Goal: Information Seeking & Learning: Learn about a topic

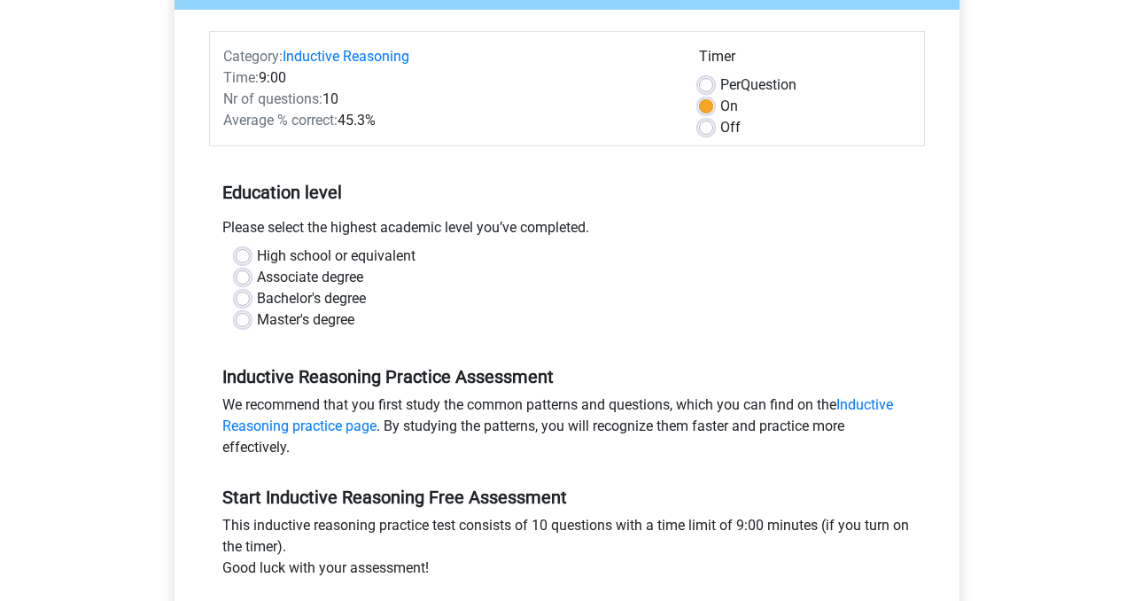
scroll to position [202, 0]
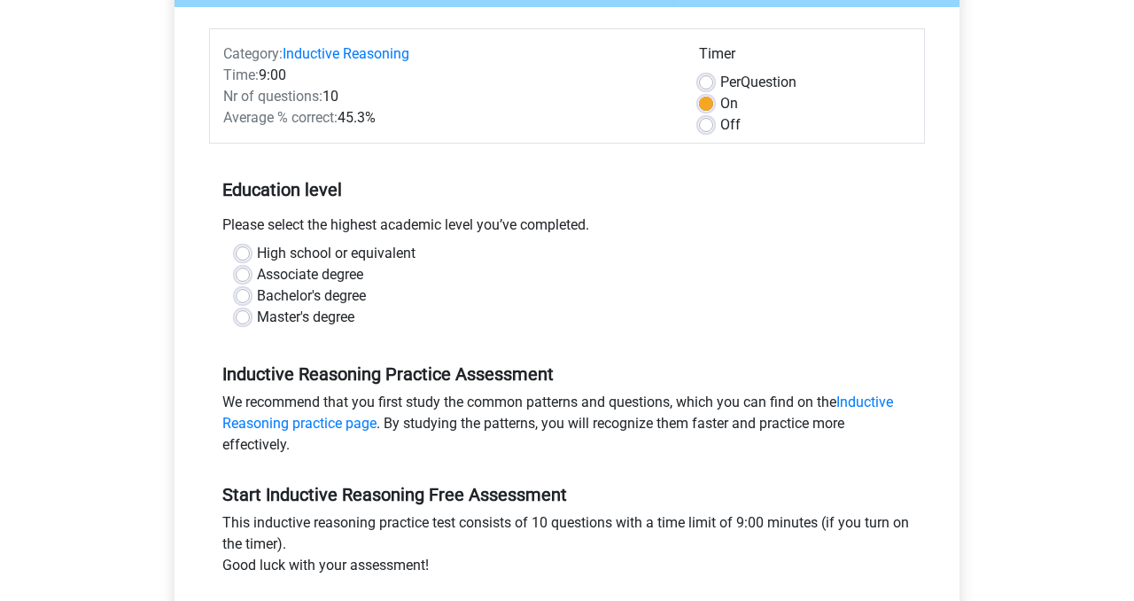
click at [347, 301] on label "Bachelor's degree" at bounding box center [311, 295] width 109 height 21
click at [250, 301] on input "Bachelor's degree" at bounding box center [243, 294] width 14 height 18
radio input "true"
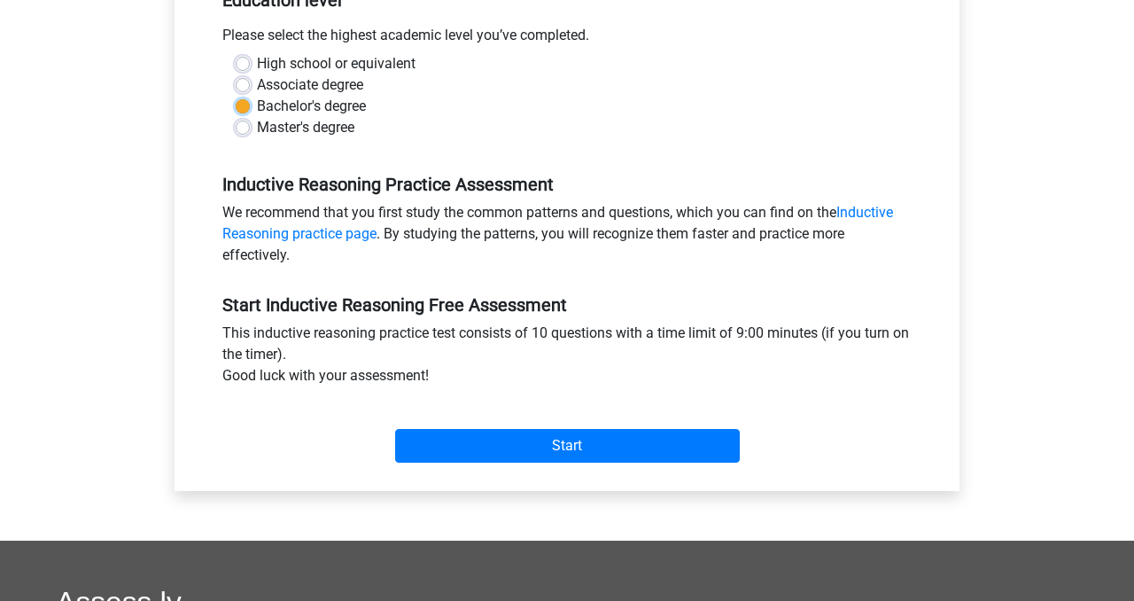
scroll to position [395, 0]
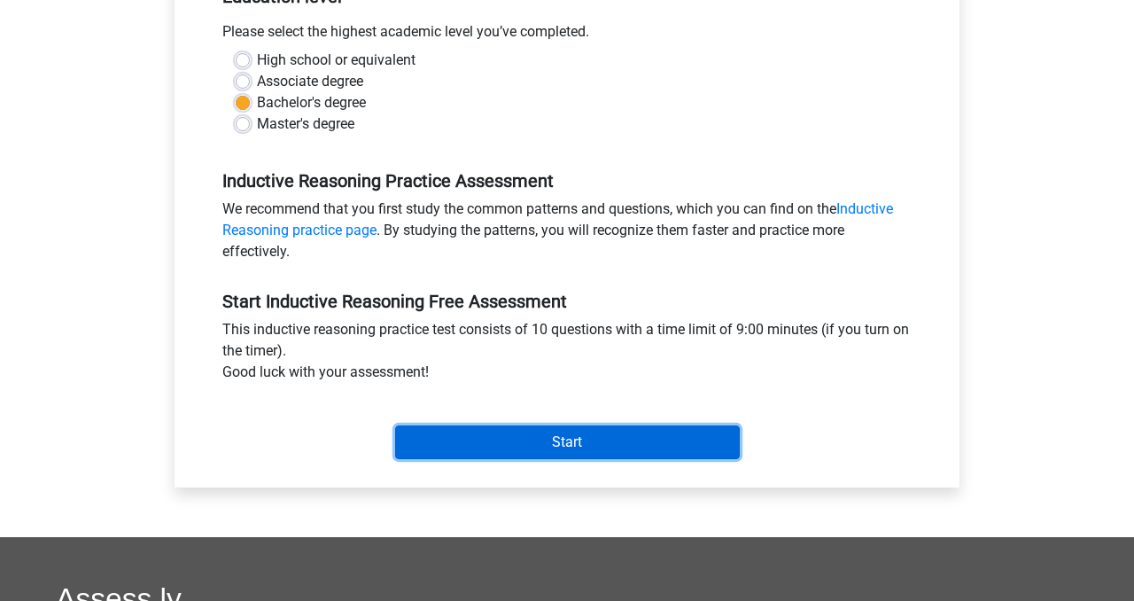
click at [456, 443] on input "Start" at bounding box center [567, 442] width 345 height 34
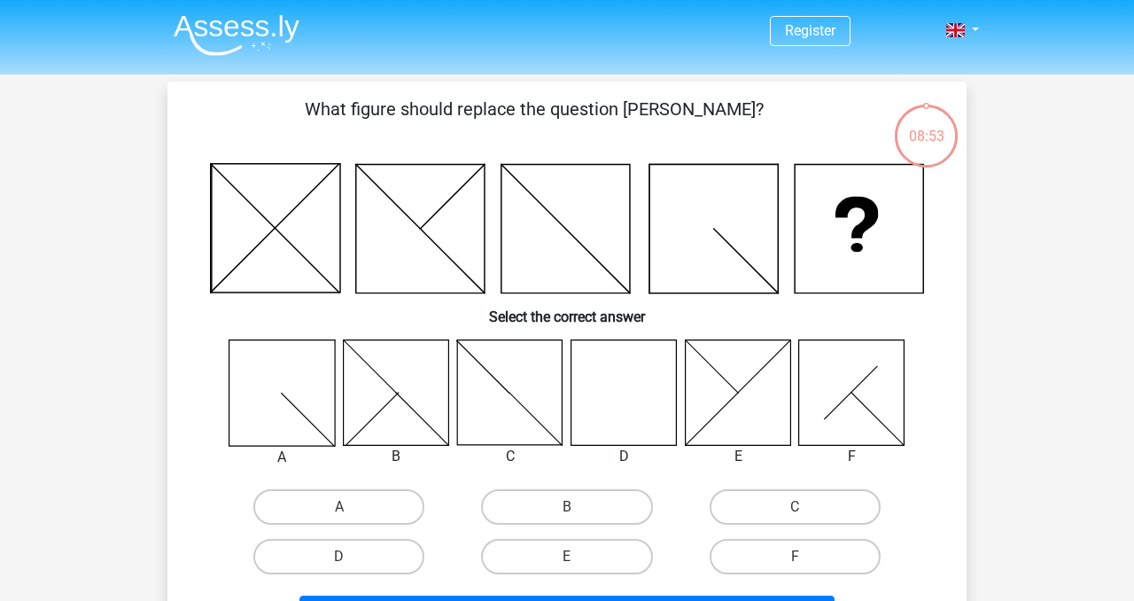
click at [605, 415] on icon at bounding box center [624, 391] width 105 height 105
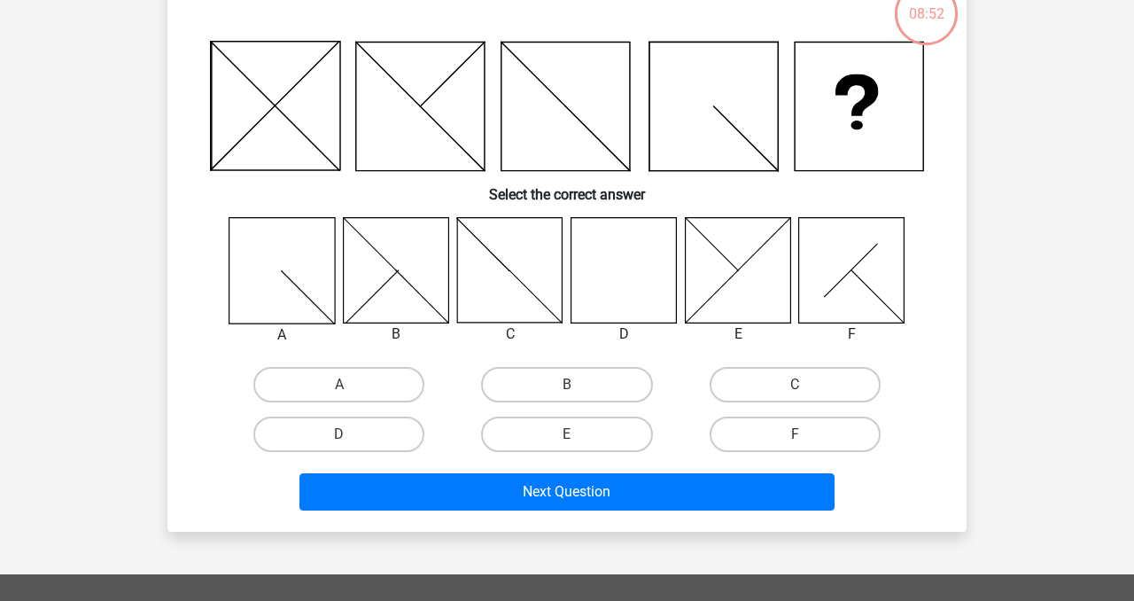
scroll to position [123, 0]
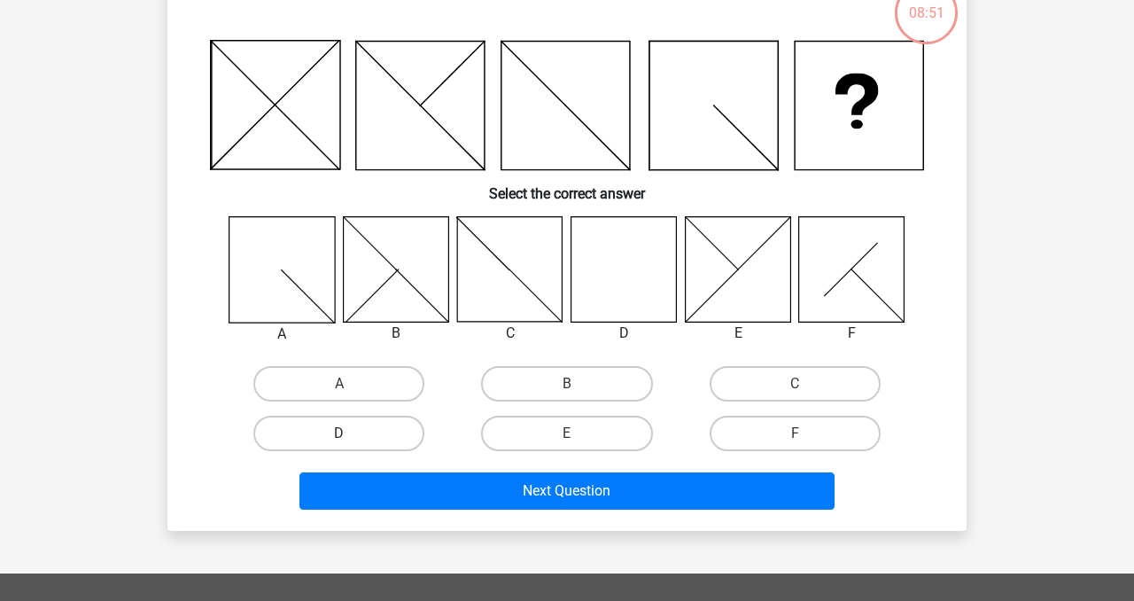
click at [323, 440] on label "D" at bounding box center [338, 433] width 171 height 35
click at [339, 440] on input "D" at bounding box center [345, 439] width 12 height 12
radio input "true"
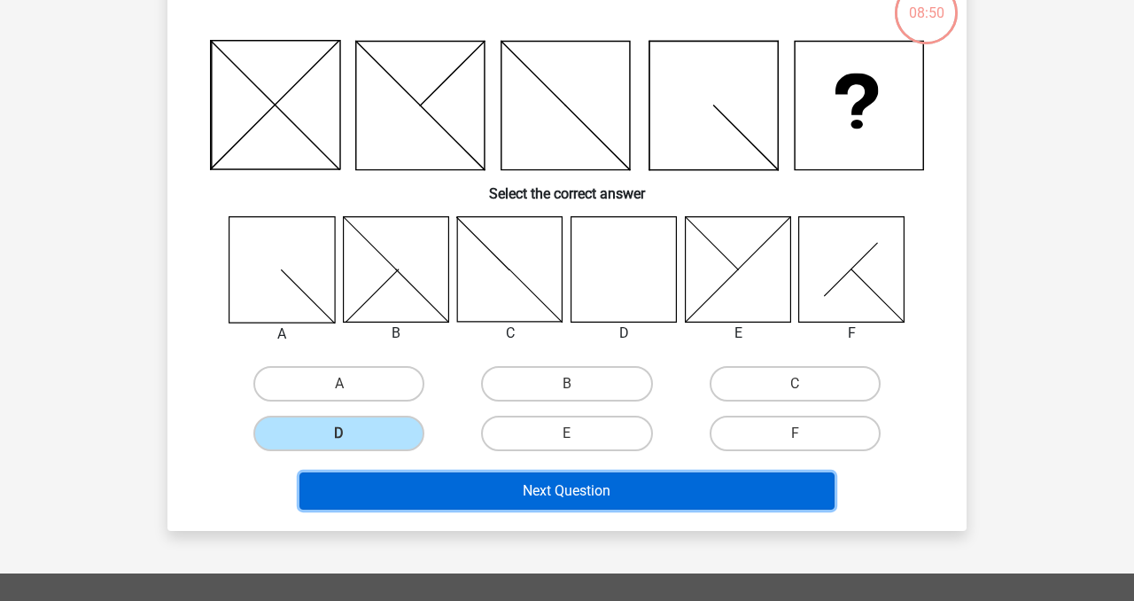
click at [407, 494] on button "Next Question" at bounding box center [568, 490] width 536 height 37
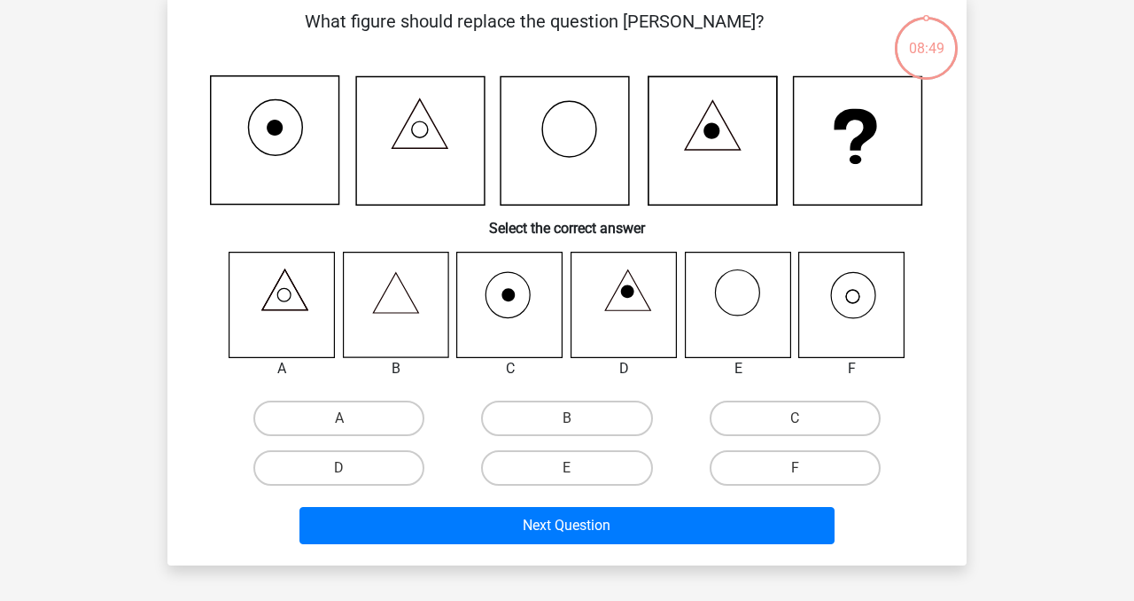
scroll to position [82, 0]
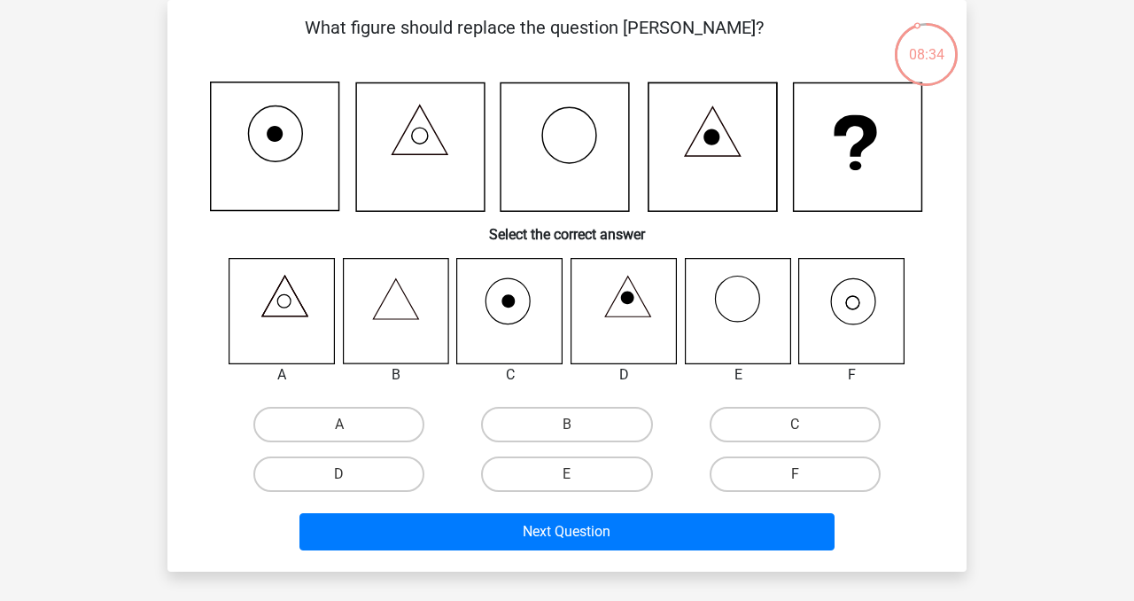
click at [633, 207] on icon at bounding box center [567, 147] width 714 height 130
click at [838, 283] on icon at bounding box center [851, 310] width 105 height 105
click at [777, 487] on label "F" at bounding box center [795, 473] width 171 height 35
click at [795, 486] on input "F" at bounding box center [801, 480] width 12 height 12
radio input "true"
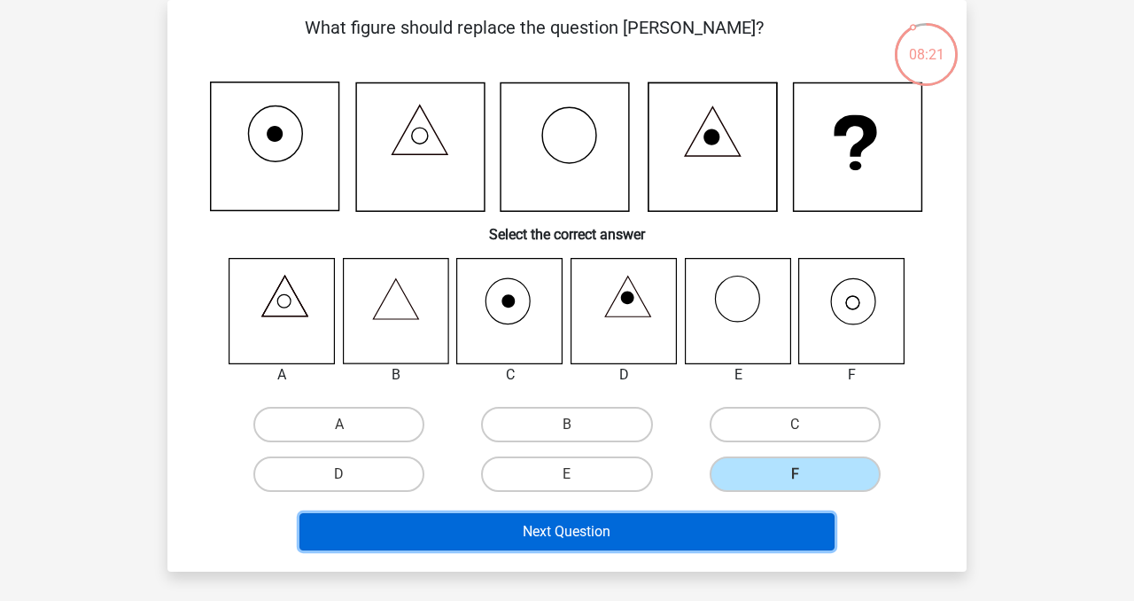
click at [759, 522] on button "Next Question" at bounding box center [568, 531] width 536 height 37
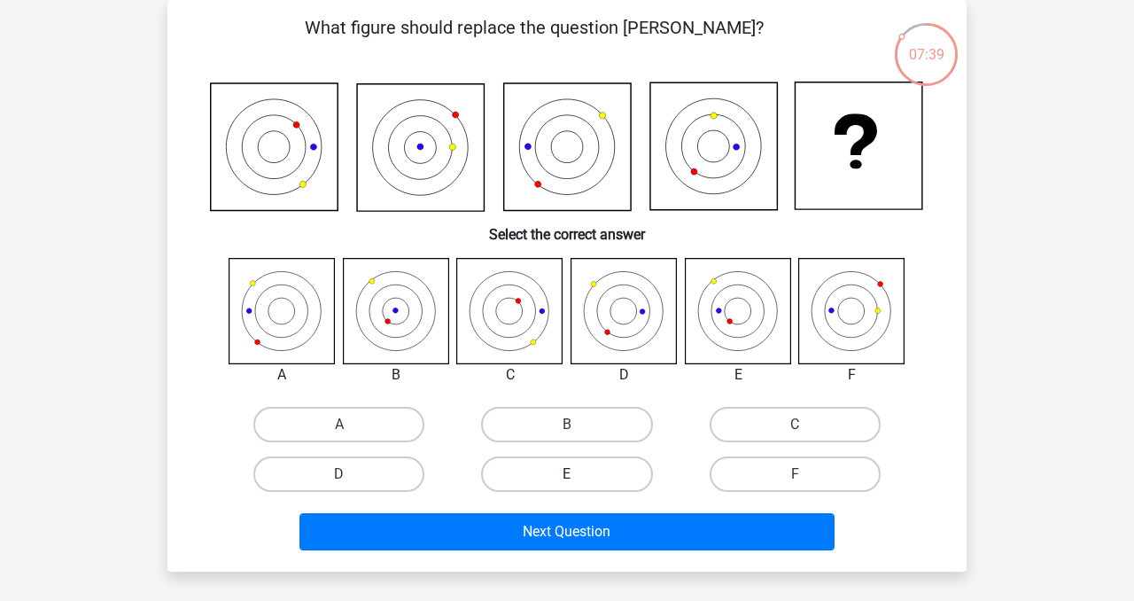
click at [629, 478] on label "E" at bounding box center [566, 473] width 171 height 35
click at [579, 478] on input "E" at bounding box center [573, 480] width 12 height 12
radio input "true"
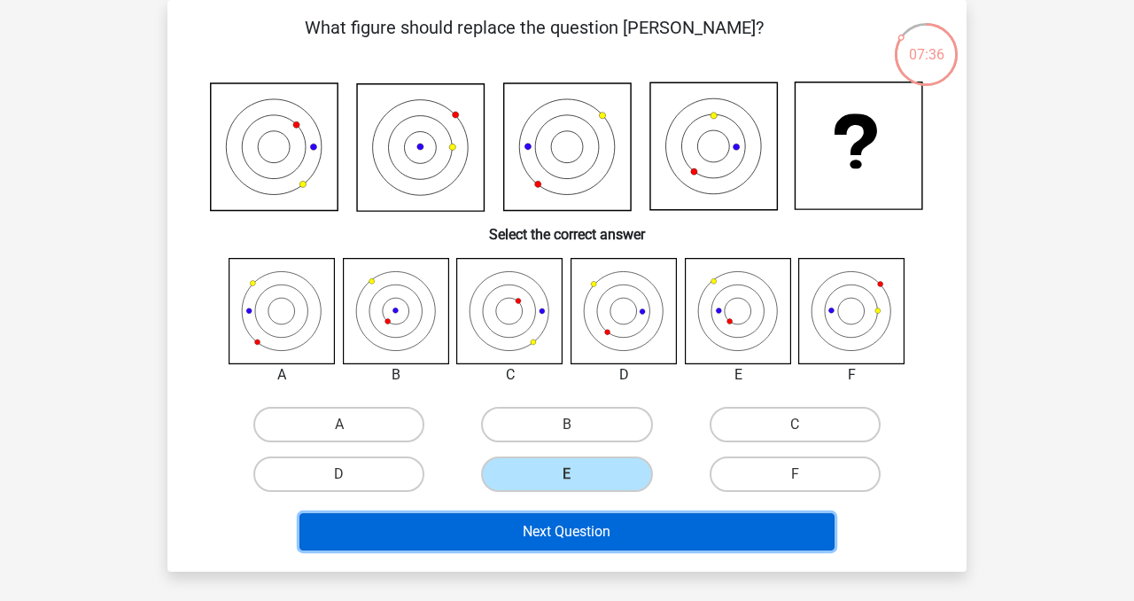
click at [635, 521] on button "Next Question" at bounding box center [568, 531] width 536 height 37
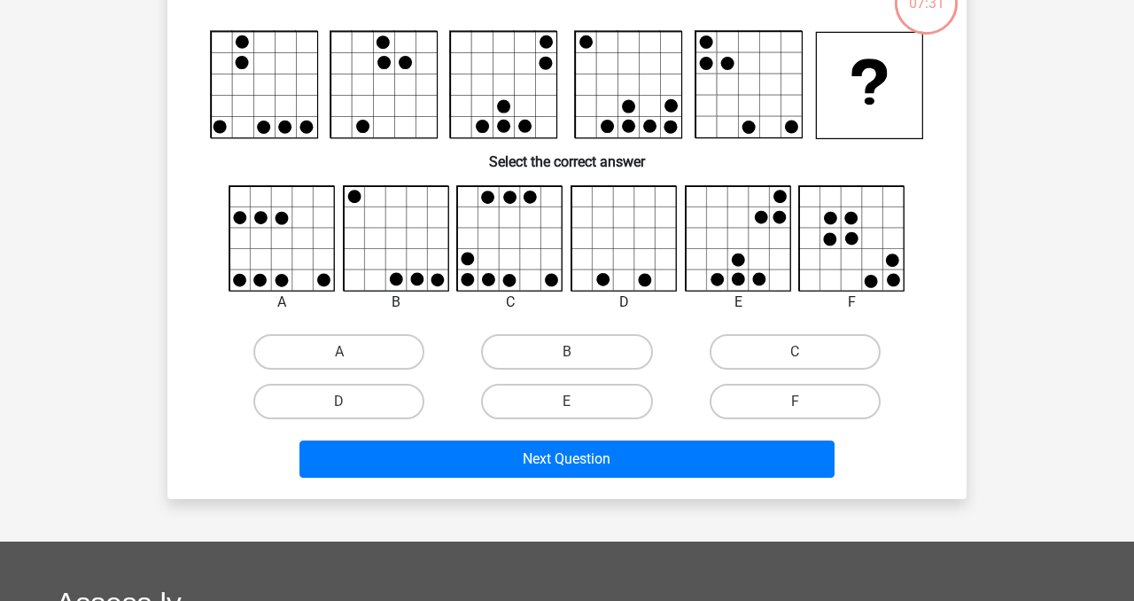
scroll to position [42, 0]
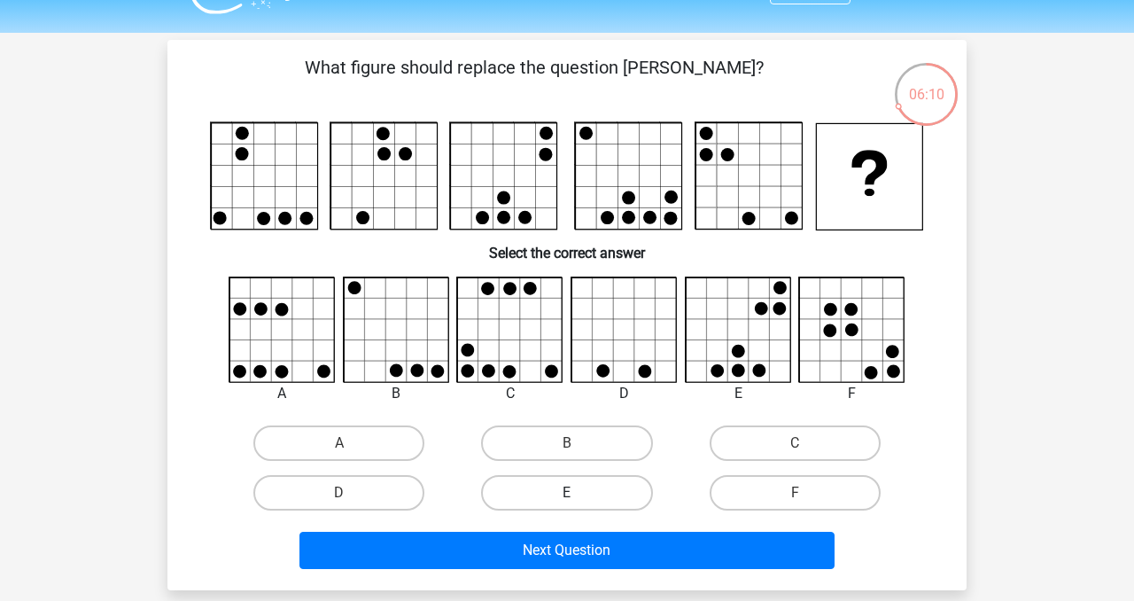
click at [622, 498] on label "E" at bounding box center [566, 492] width 171 height 35
click at [579, 498] on input "E" at bounding box center [573, 499] width 12 height 12
radio input "true"
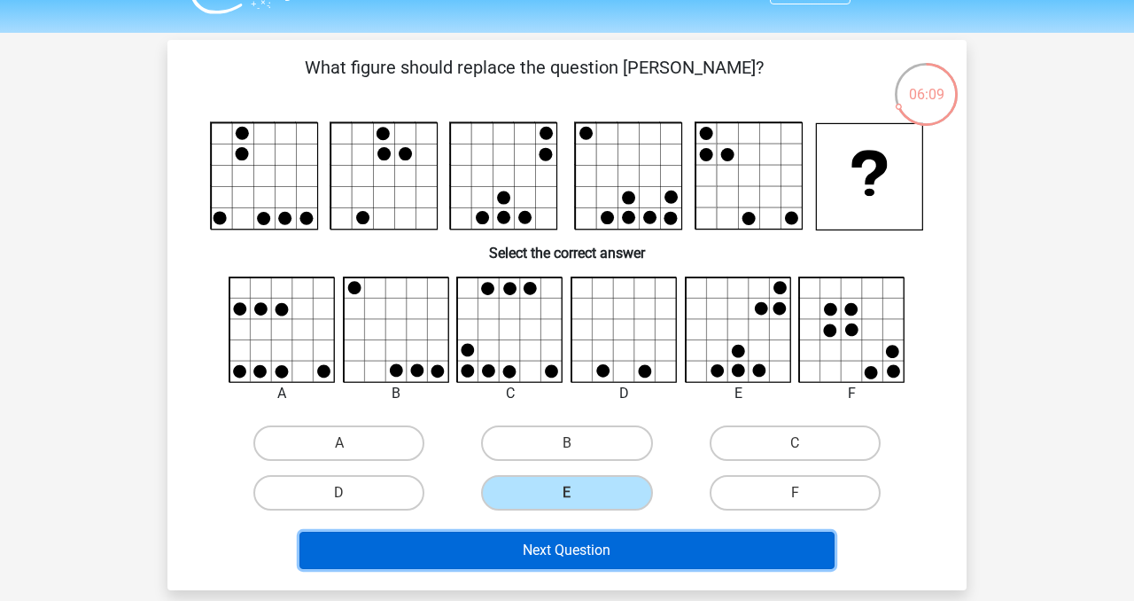
click at [620, 551] on button "Next Question" at bounding box center [568, 550] width 536 height 37
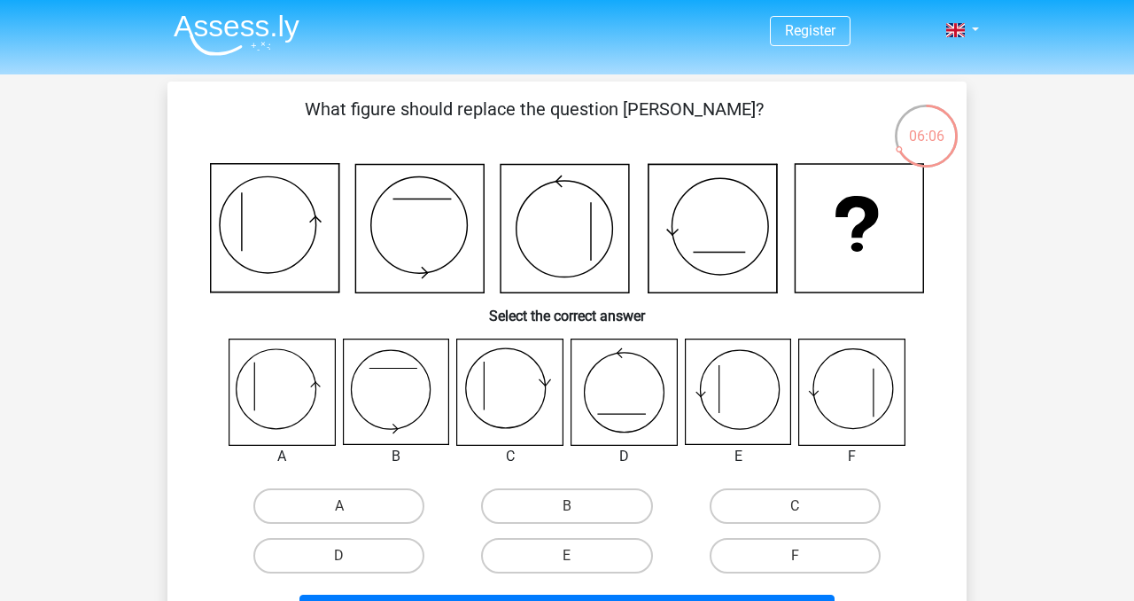
scroll to position [11, 0]
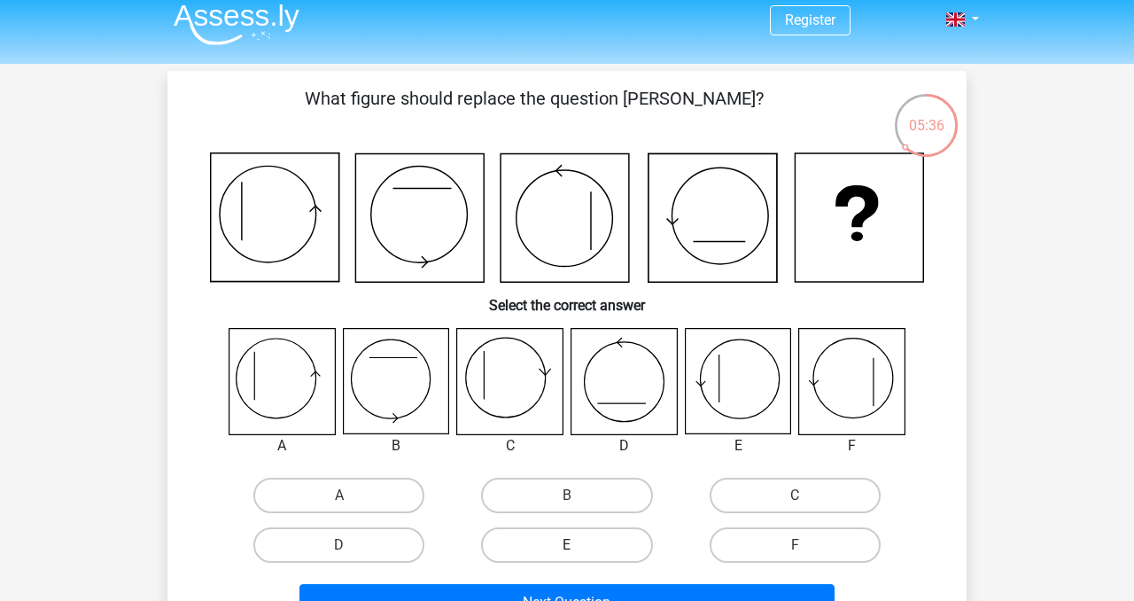
click at [564, 533] on label "E" at bounding box center [566, 544] width 171 height 35
click at [567, 545] on input "E" at bounding box center [573, 551] width 12 height 12
radio input "true"
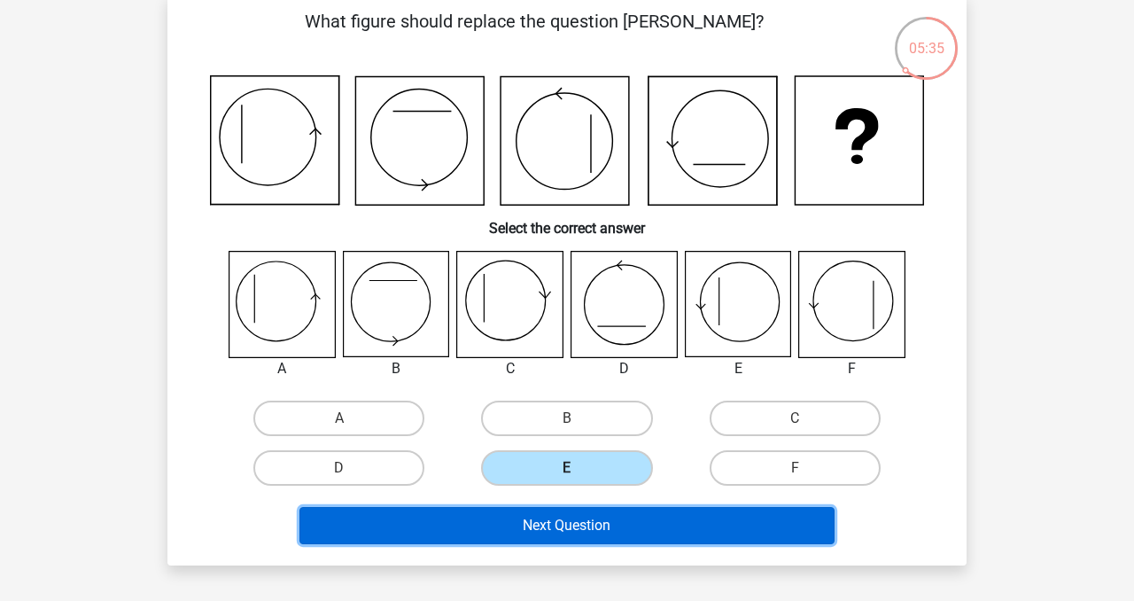
click at [564, 533] on button "Next Question" at bounding box center [568, 525] width 536 height 37
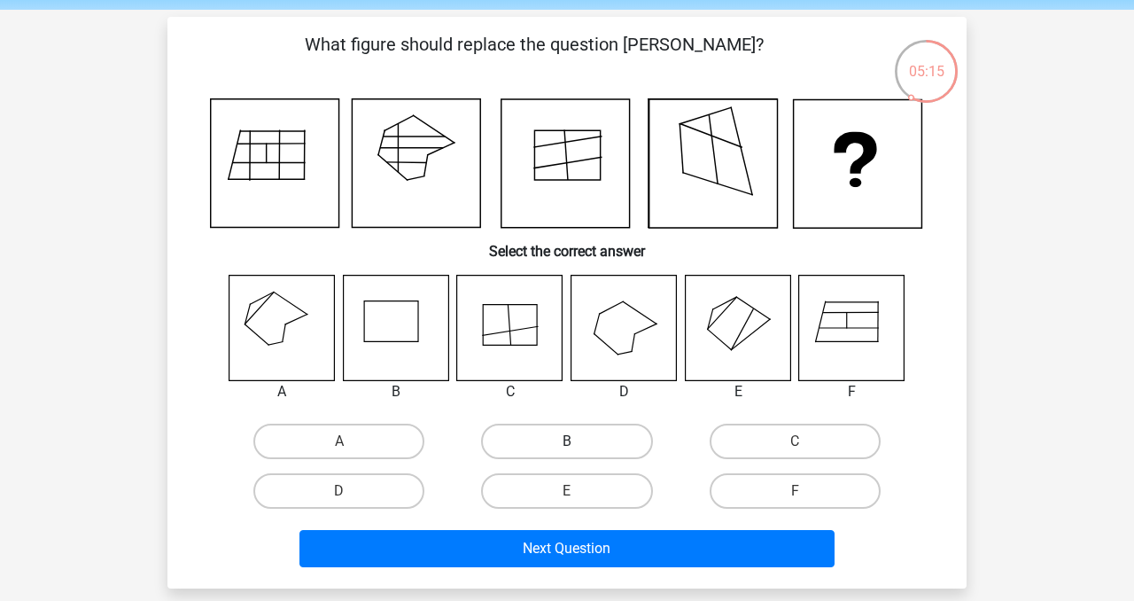
scroll to position [66, 0]
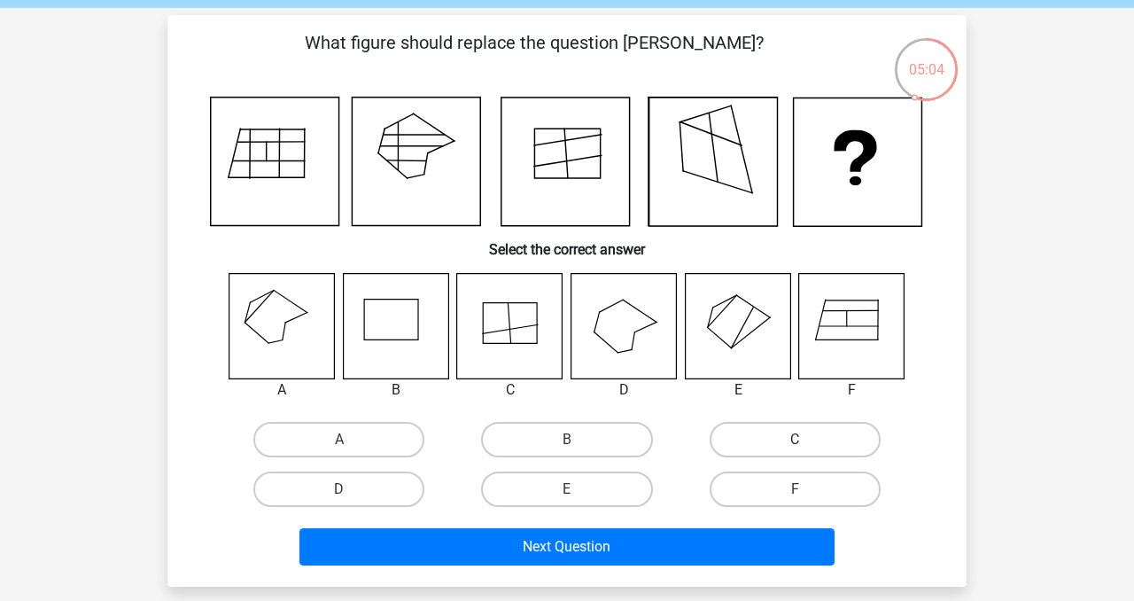
click at [738, 445] on label "C" at bounding box center [795, 439] width 171 height 35
click at [795, 445] on input "C" at bounding box center [801, 446] width 12 height 12
radio input "true"
click at [825, 348] on icon at bounding box center [851, 325] width 105 height 105
click at [765, 518] on div "Next Question" at bounding box center [567, 543] width 743 height 58
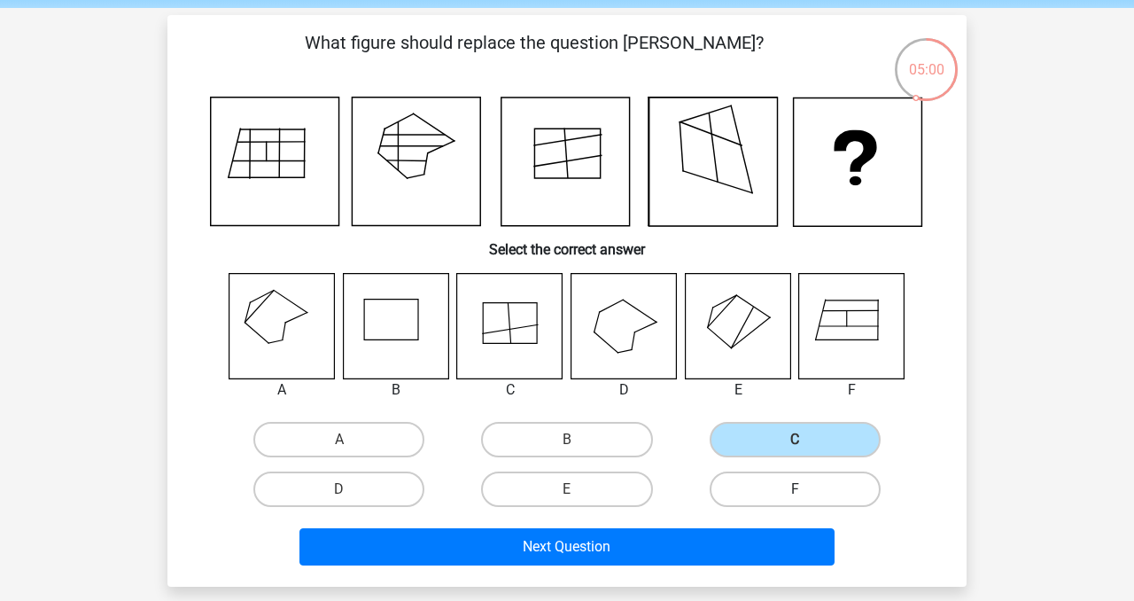
click at [765, 500] on label "F" at bounding box center [795, 489] width 171 height 35
click at [795, 500] on input "F" at bounding box center [801, 495] width 12 height 12
radio input "true"
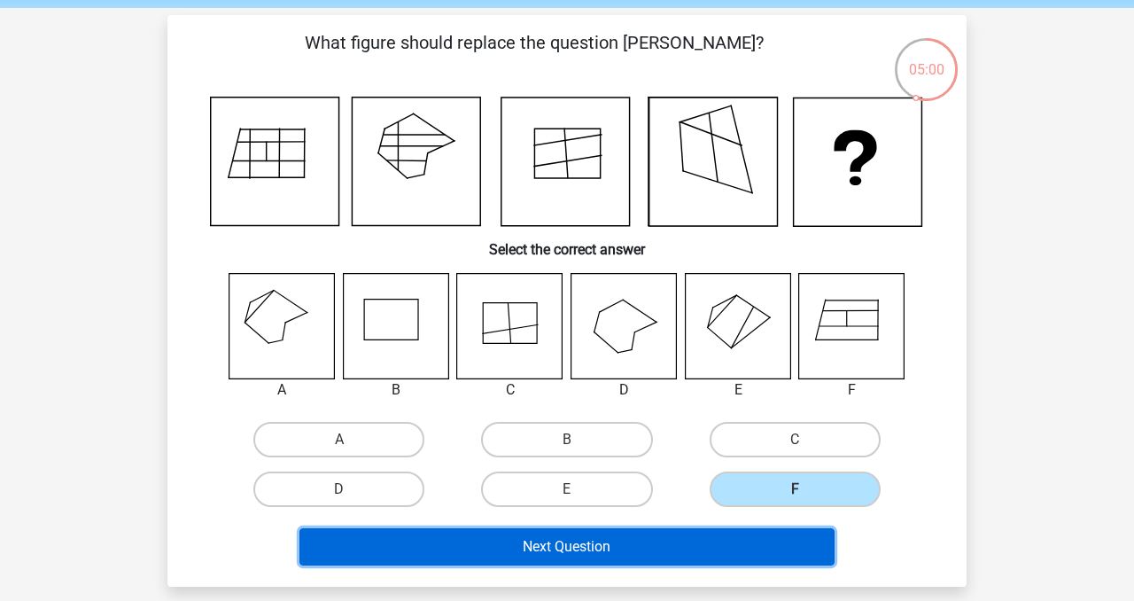
click at [760, 532] on button "Next Question" at bounding box center [568, 546] width 536 height 37
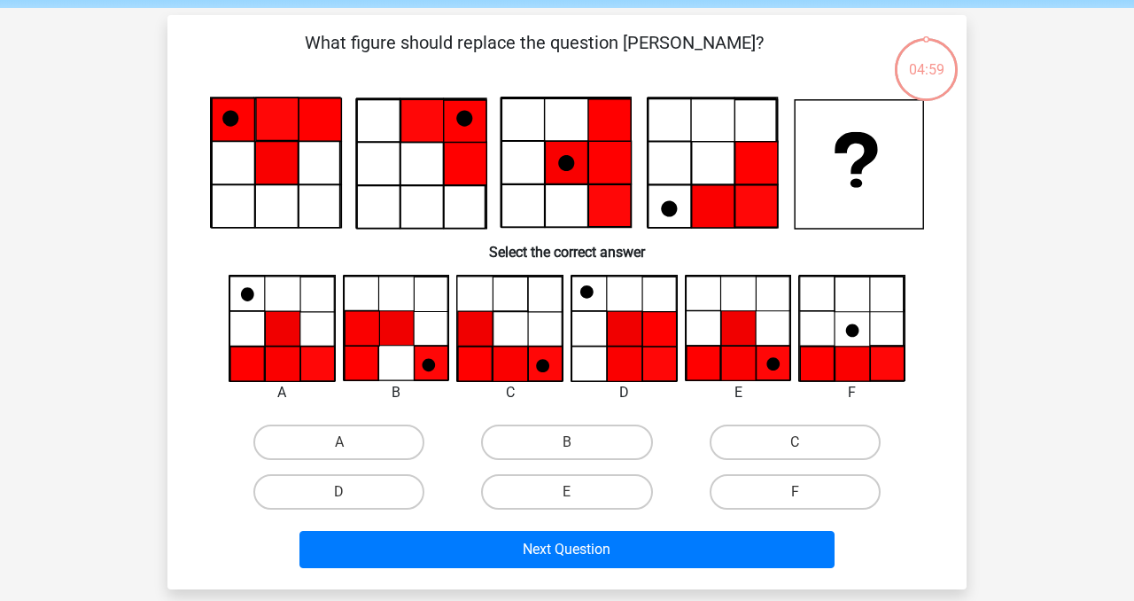
scroll to position [82, 0]
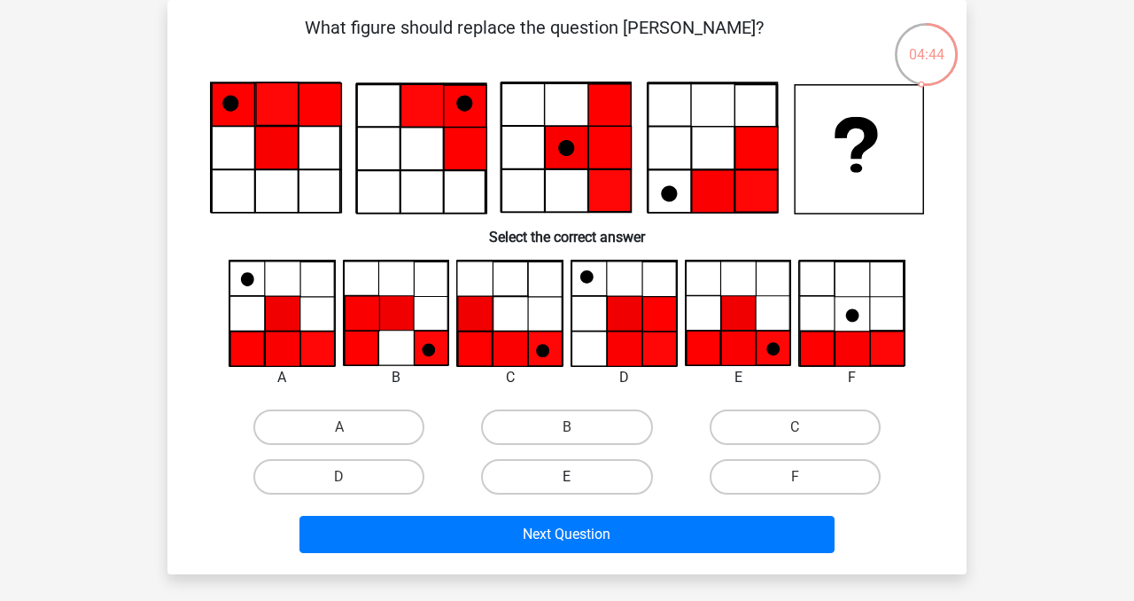
click at [621, 488] on label "E" at bounding box center [566, 476] width 171 height 35
click at [579, 488] on input "E" at bounding box center [573, 483] width 12 height 12
radio input "true"
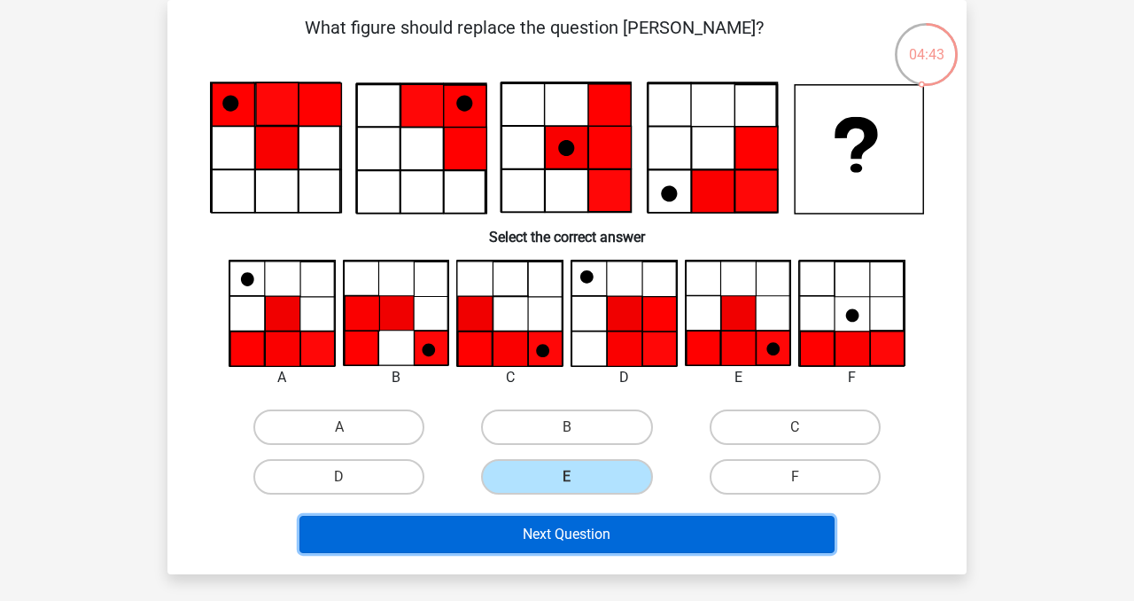
click at [601, 533] on button "Next Question" at bounding box center [568, 534] width 536 height 37
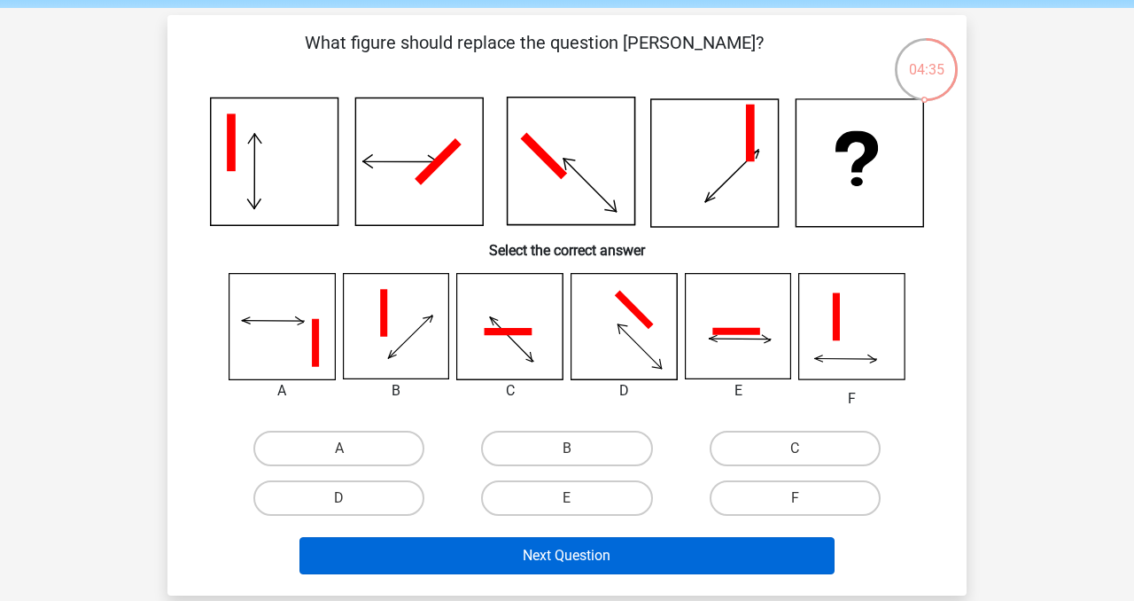
scroll to position [66, 0]
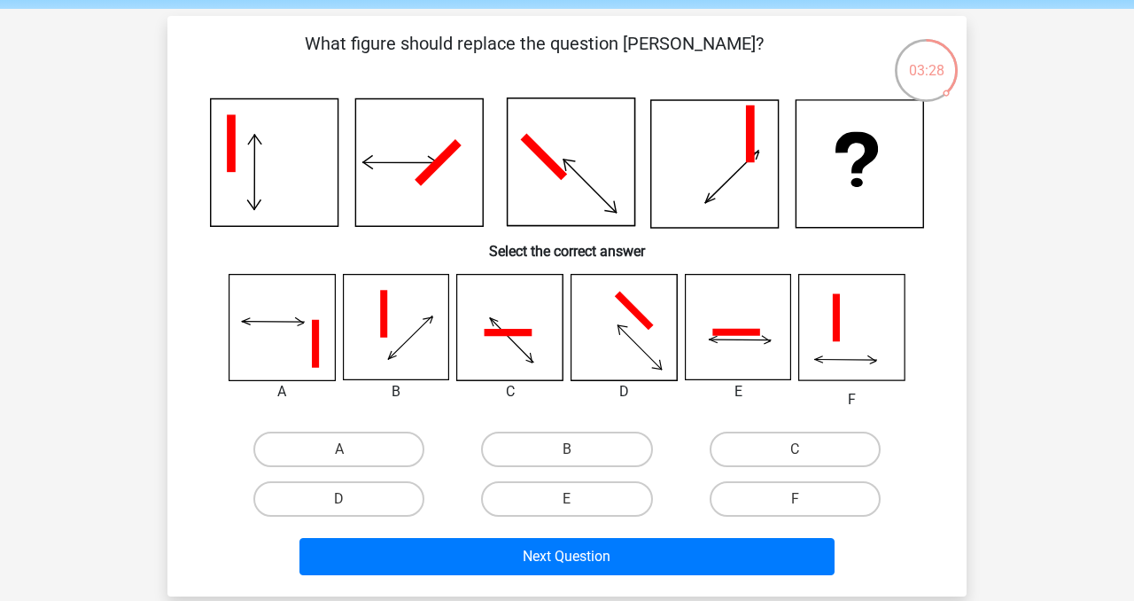
click at [805, 453] on input "C" at bounding box center [801, 455] width 12 height 12
radio input "true"
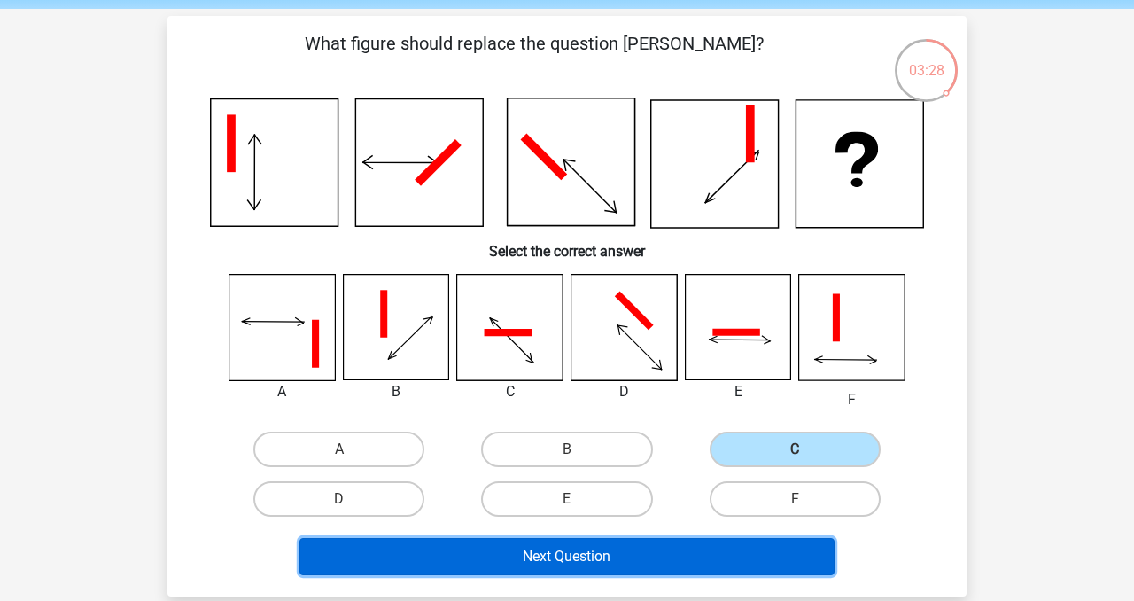
click at [744, 544] on button "Next Question" at bounding box center [568, 556] width 536 height 37
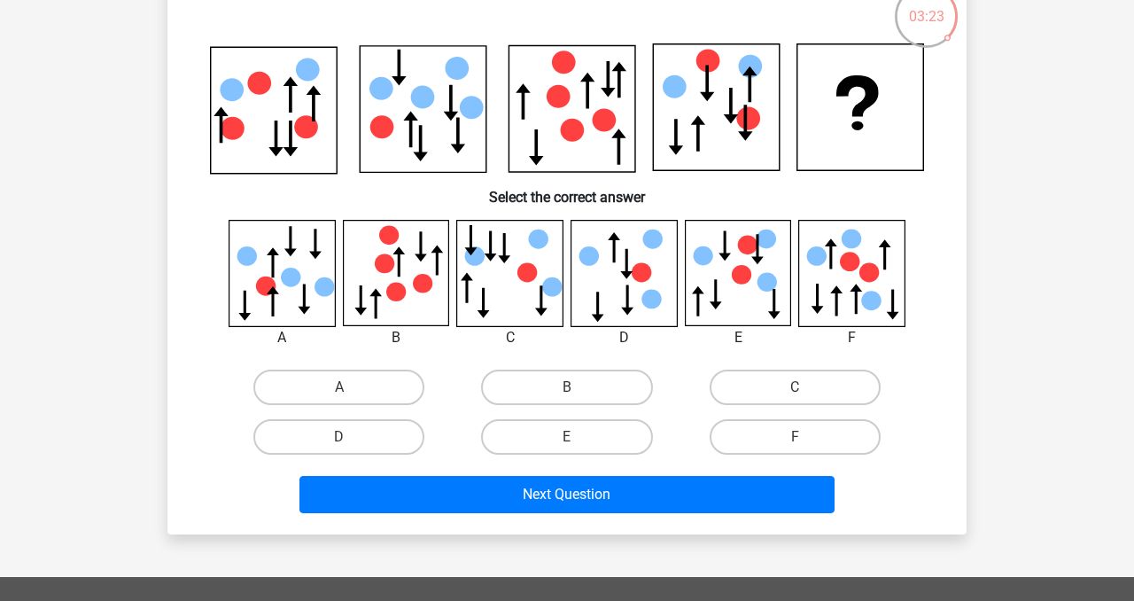
scroll to position [121, 0]
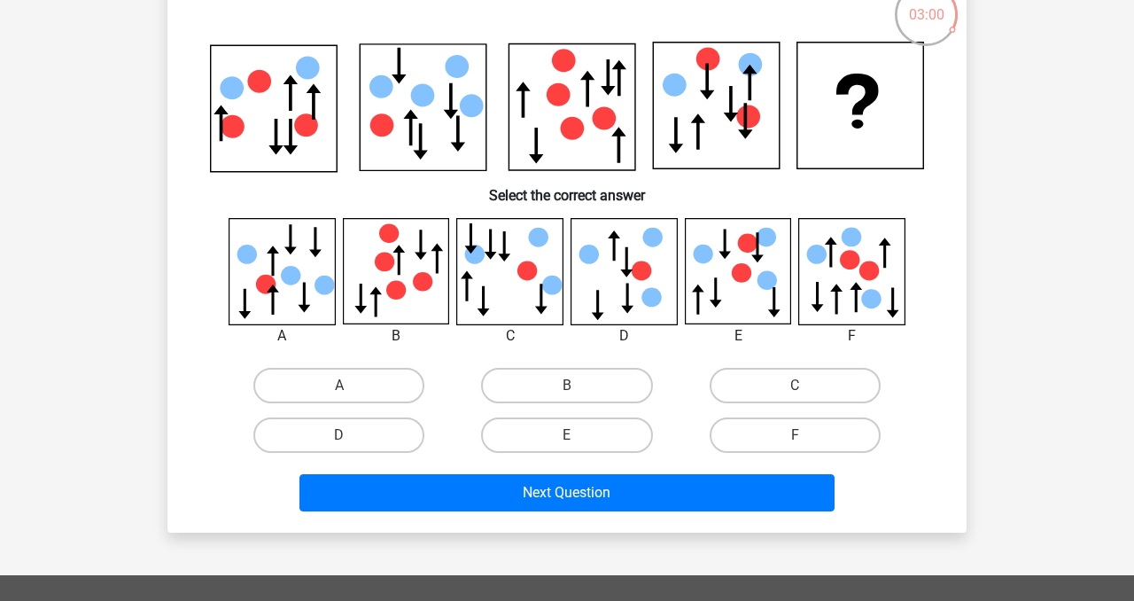
click at [308, 311] on icon at bounding box center [282, 270] width 105 height 105
click at [334, 368] on label "A" at bounding box center [338, 385] width 171 height 35
click at [339, 386] on input "A" at bounding box center [345, 392] width 12 height 12
radio input "true"
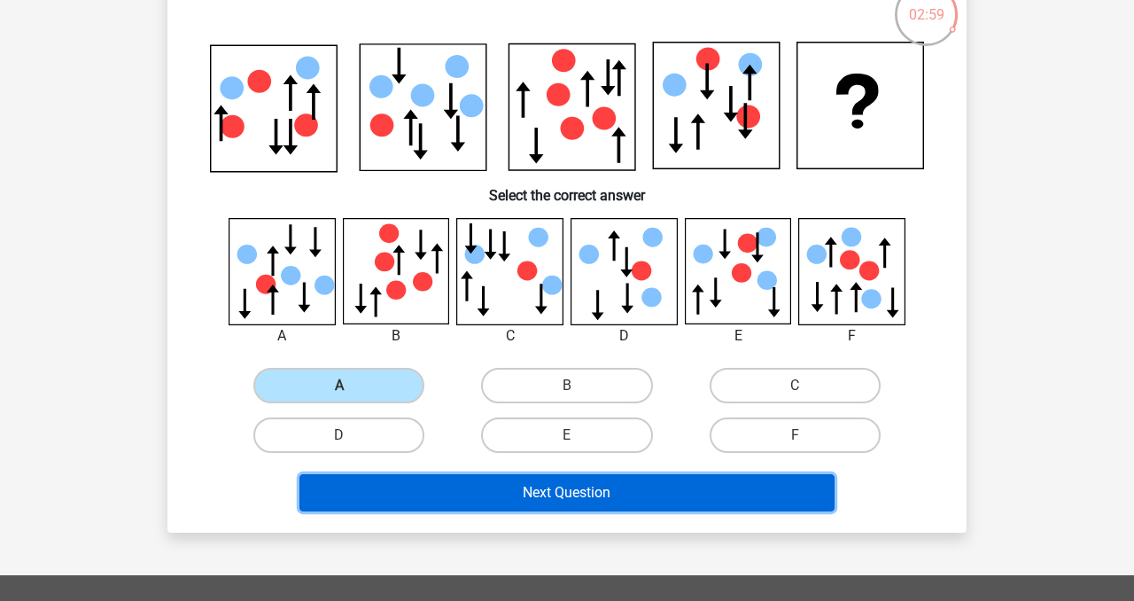
click at [434, 494] on button "Next Question" at bounding box center [568, 492] width 536 height 37
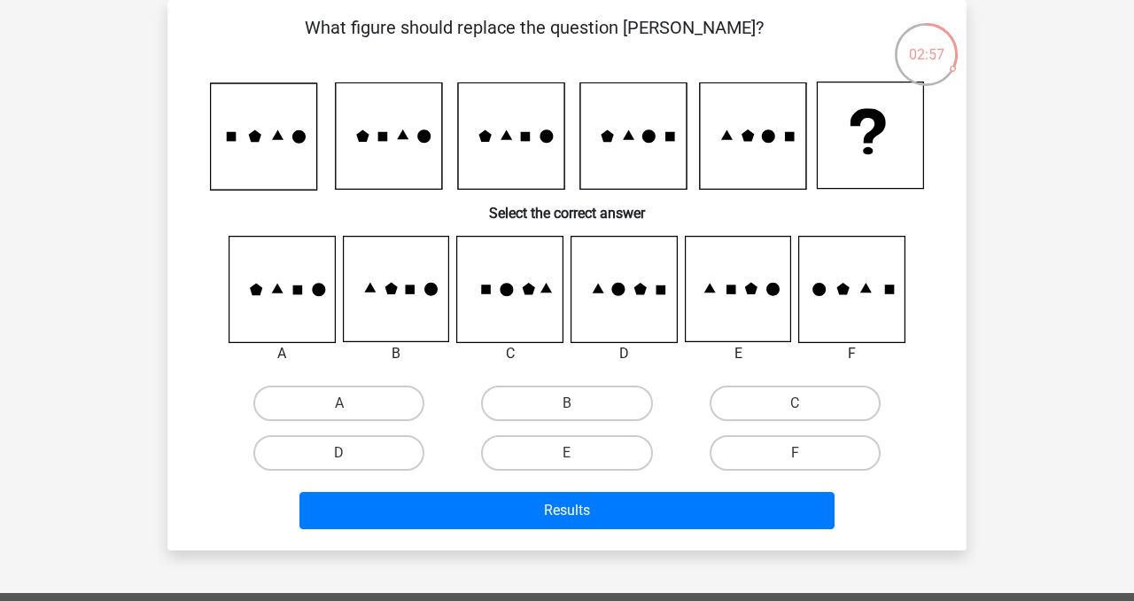
scroll to position [72, 0]
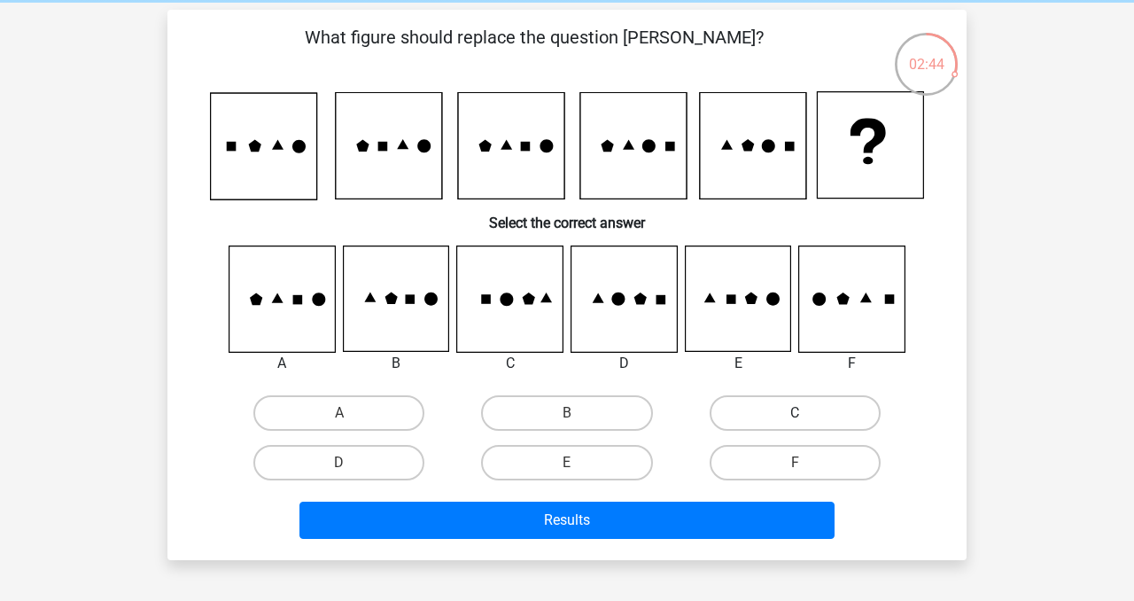
click at [763, 408] on label "C" at bounding box center [795, 412] width 171 height 35
click at [795, 413] on input "C" at bounding box center [801, 419] width 12 height 12
radio input "true"
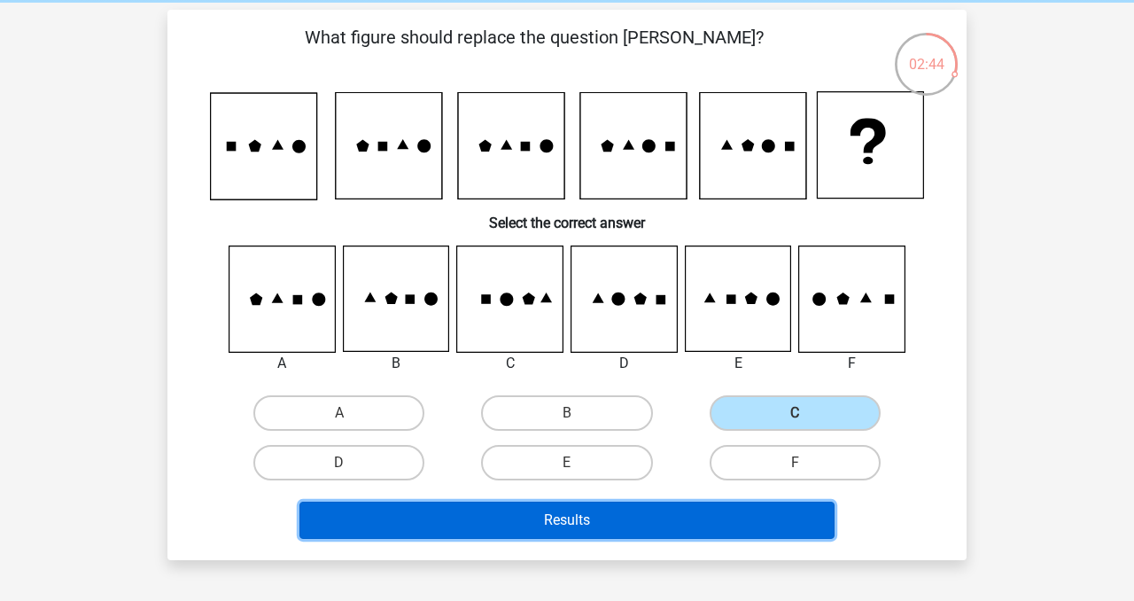
click at [708, 514] on button "Results" at bounding box center [568, 520] width 536 height 37
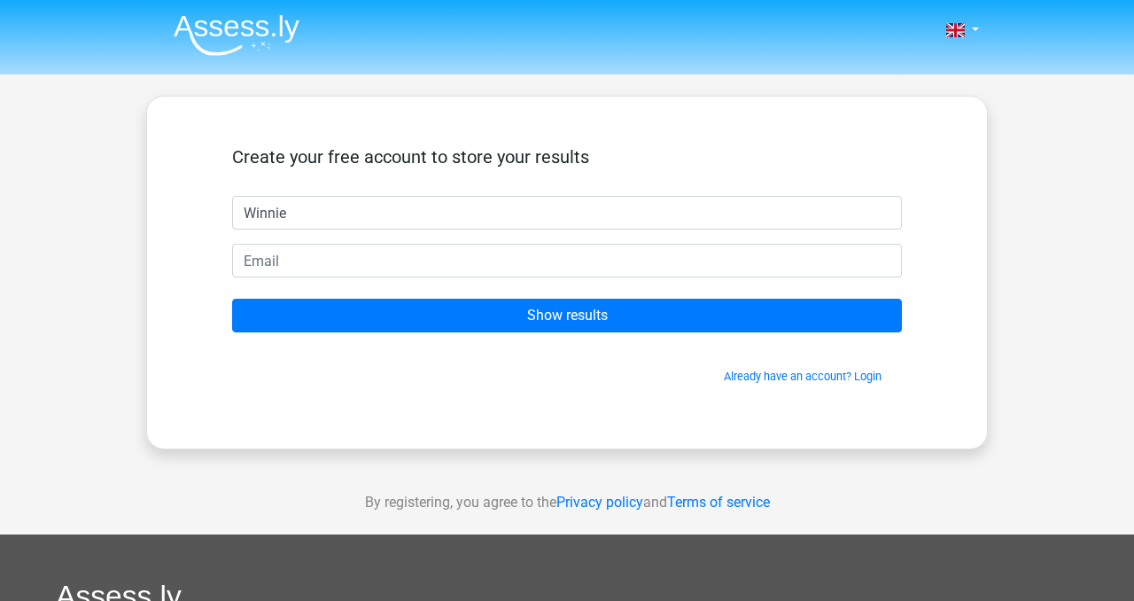
type input "Winnie"
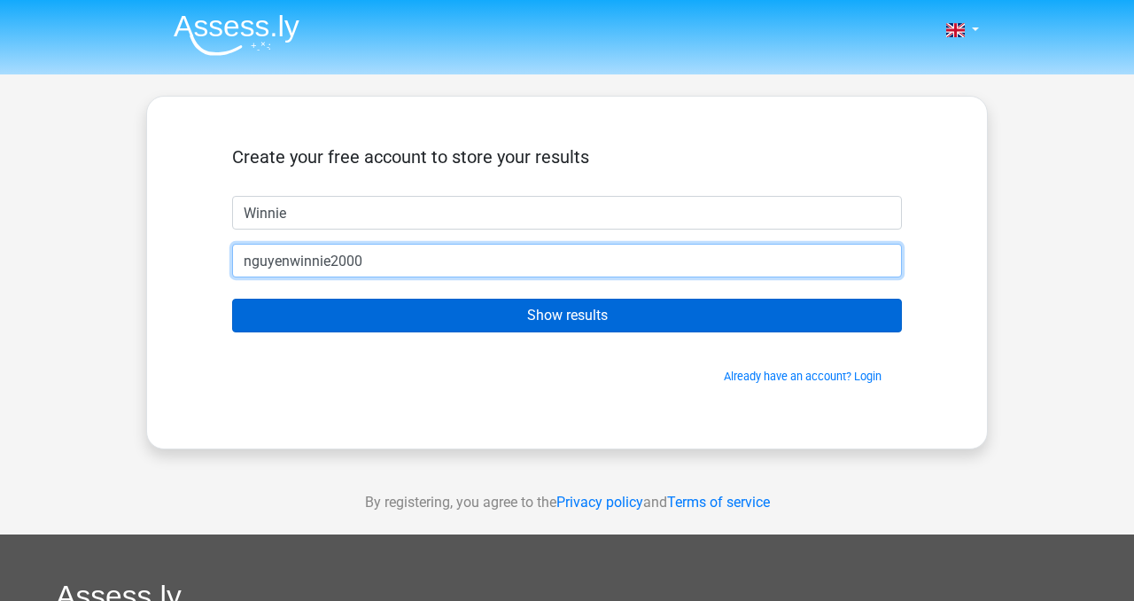
type input "[EMAIL_ADDRESS][DOMAIN_NAME]"
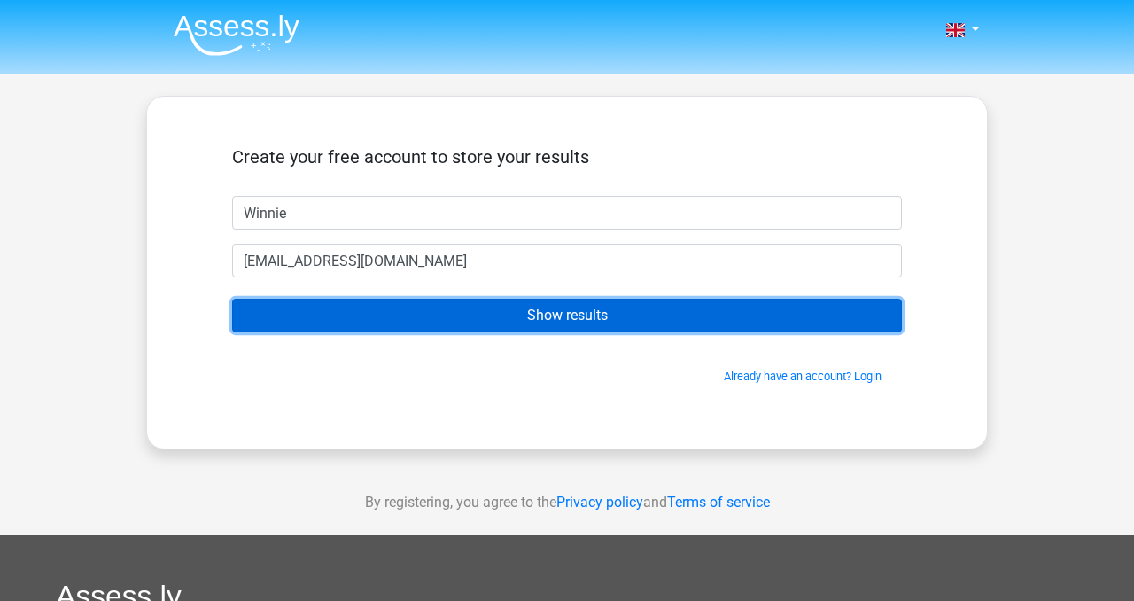
click at [482, 314] on input "Show results" at bounding box center [567, 316] width 670 height 34
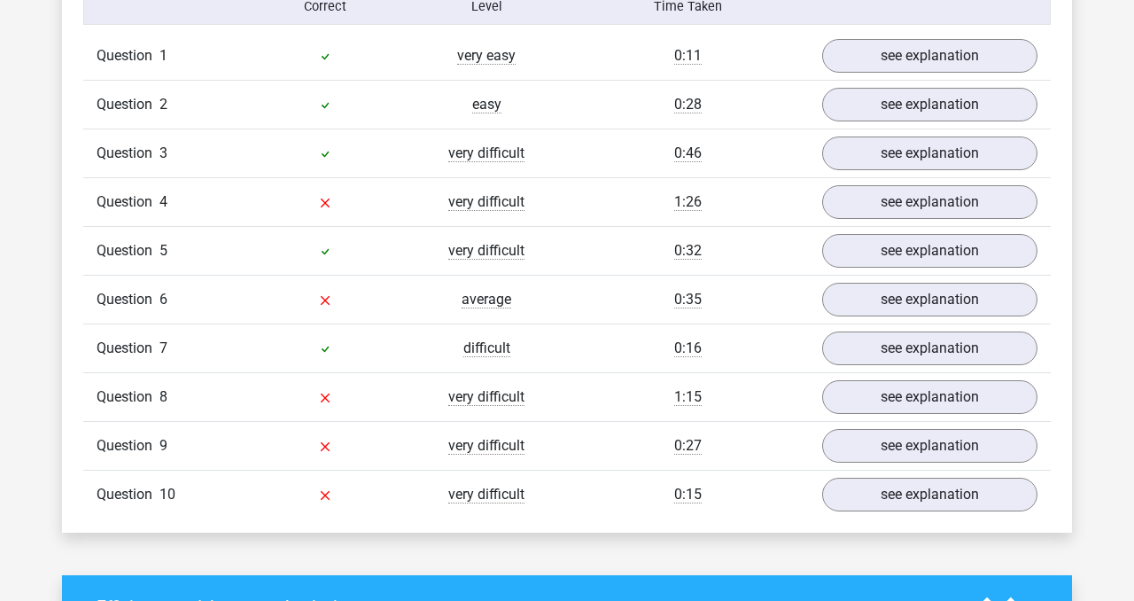
scroll to position [1457, 0]
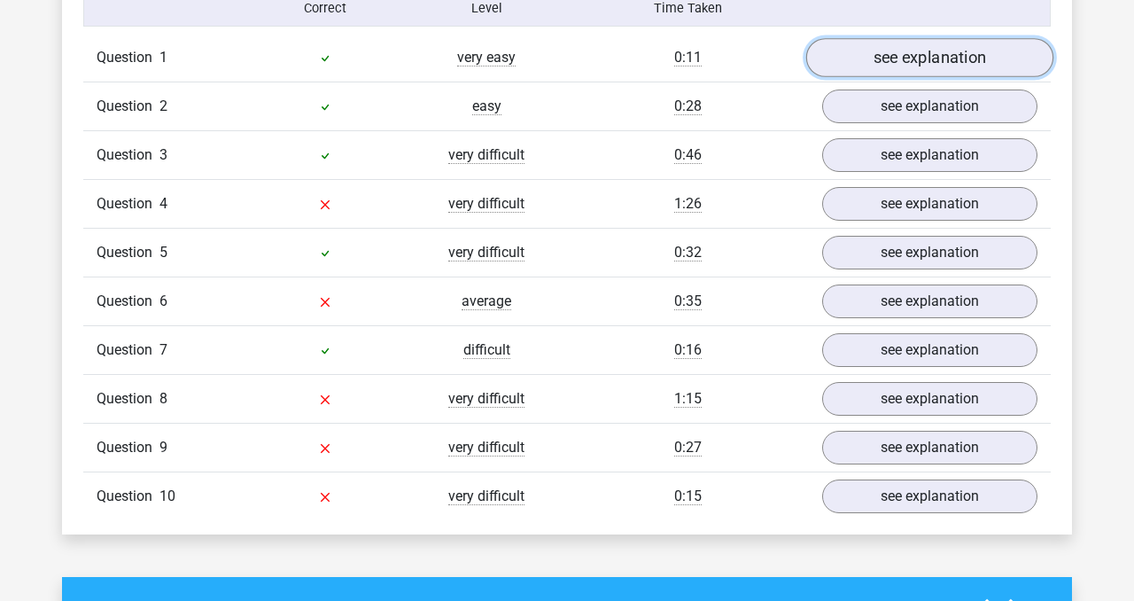
click at [860, 53] on link "see explanation" at bounding box center [930, 57] width 247 height 39
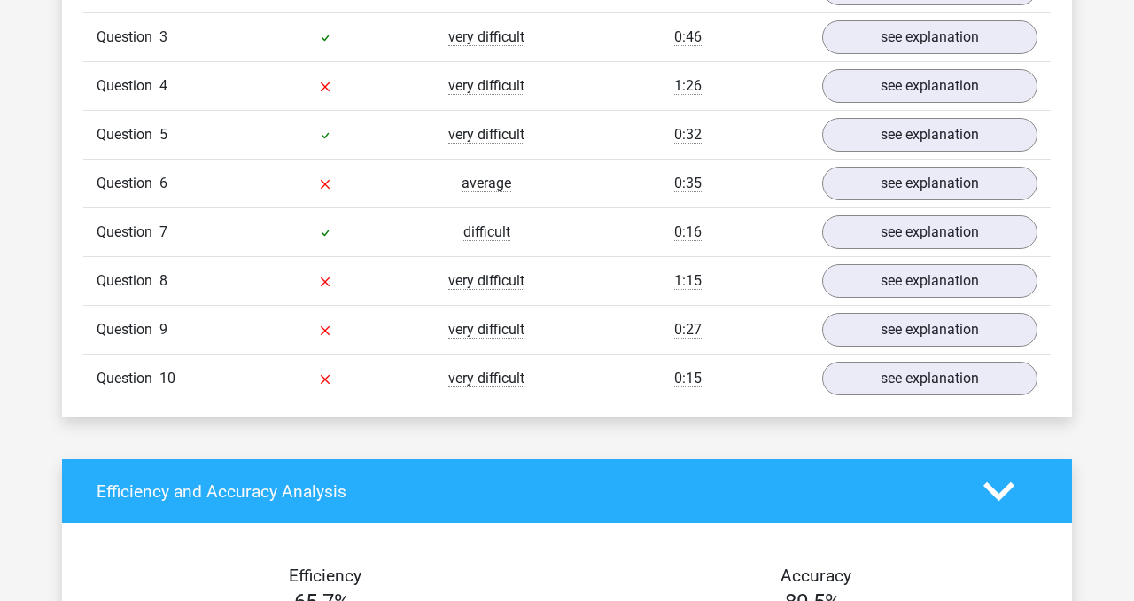
scroll to position [2401, 0]
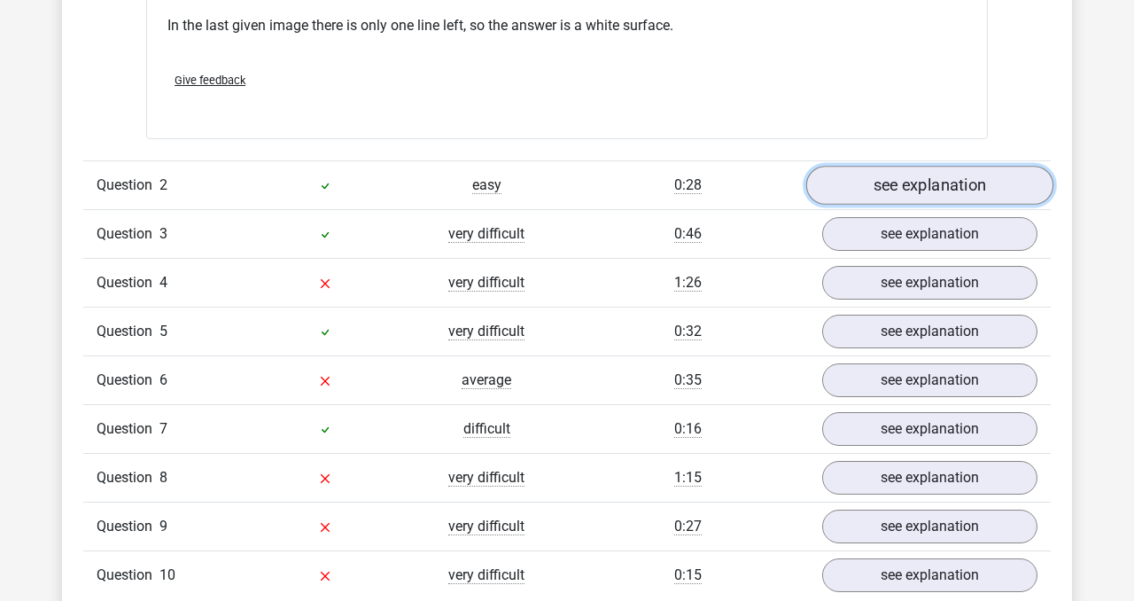
click at [861, 183] on link "see explanation" at bounding box center [930, 185] width 247 height 39
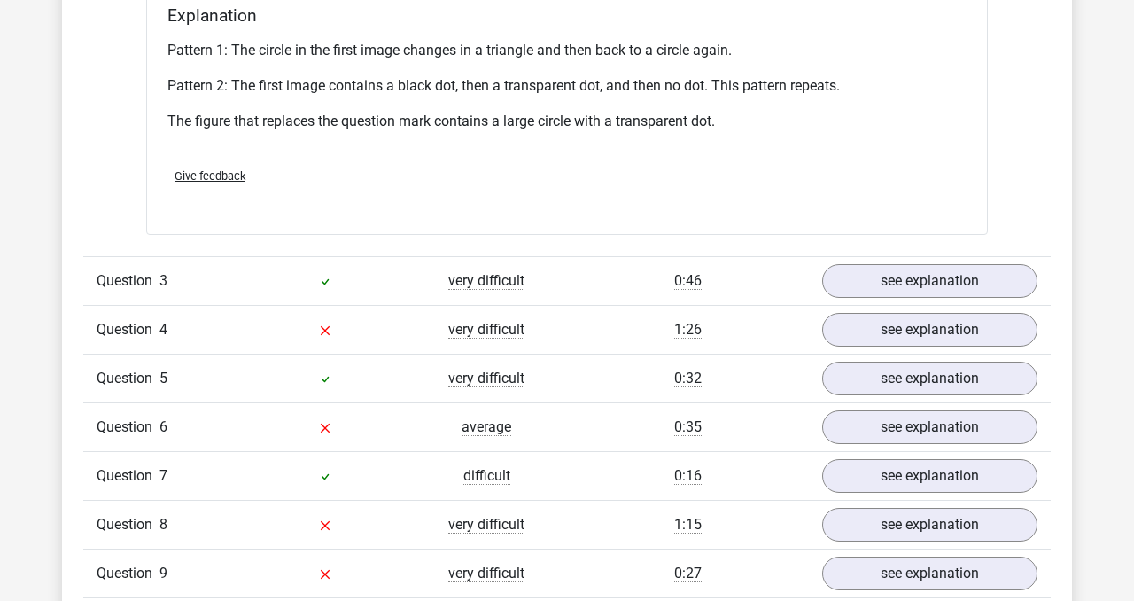
scroll to position [3414, 0]
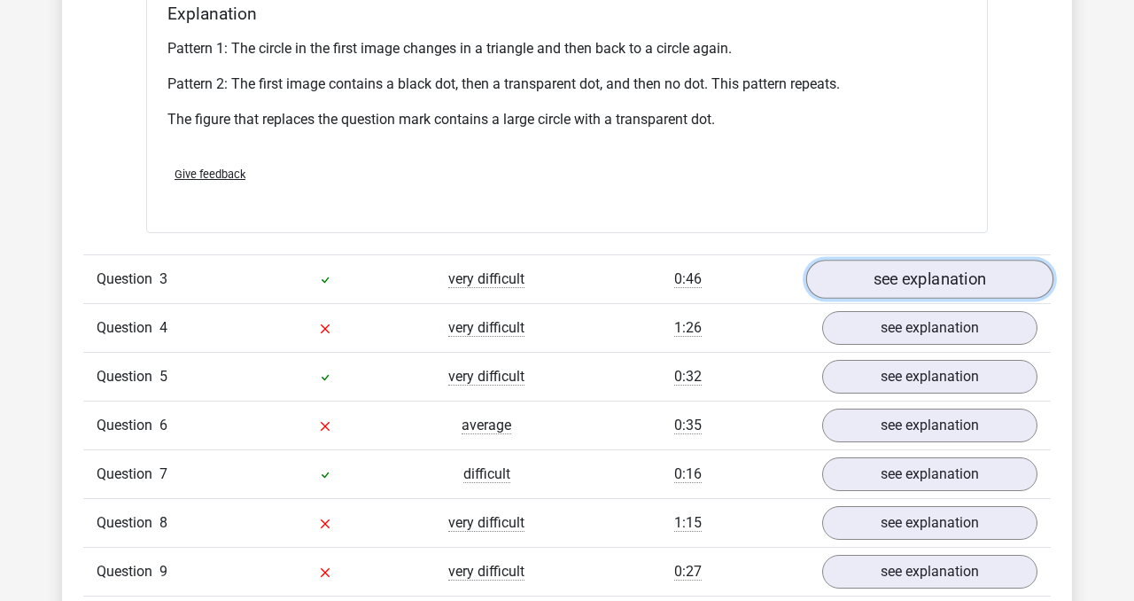
click at [865, 270] on link "see explanation" at bounding box center [930, 279] width 247 height 39
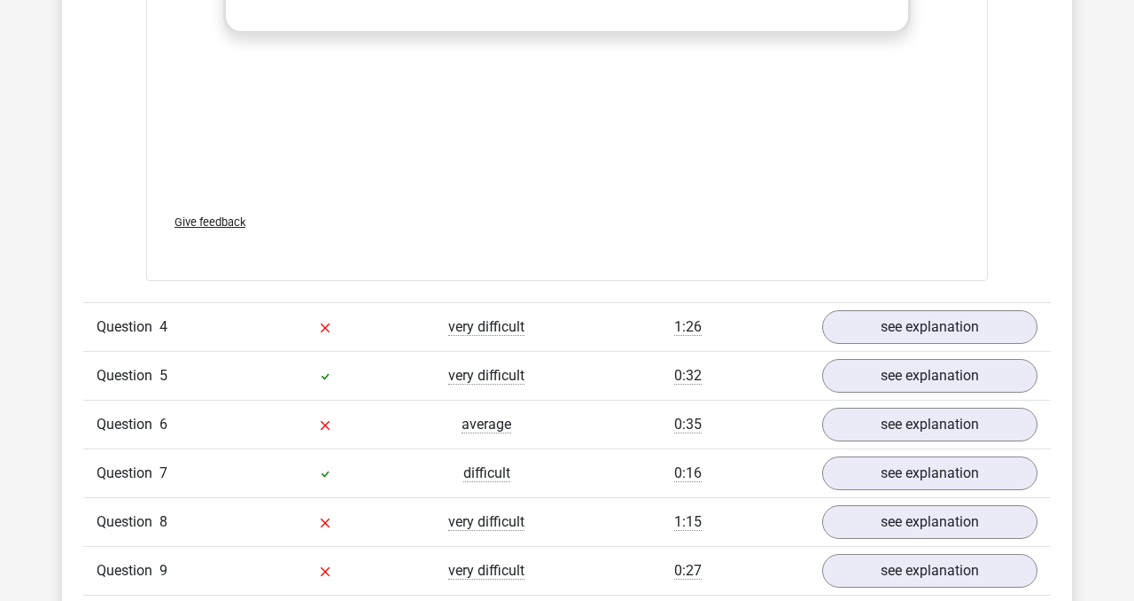
scroll to position [4923, 0]
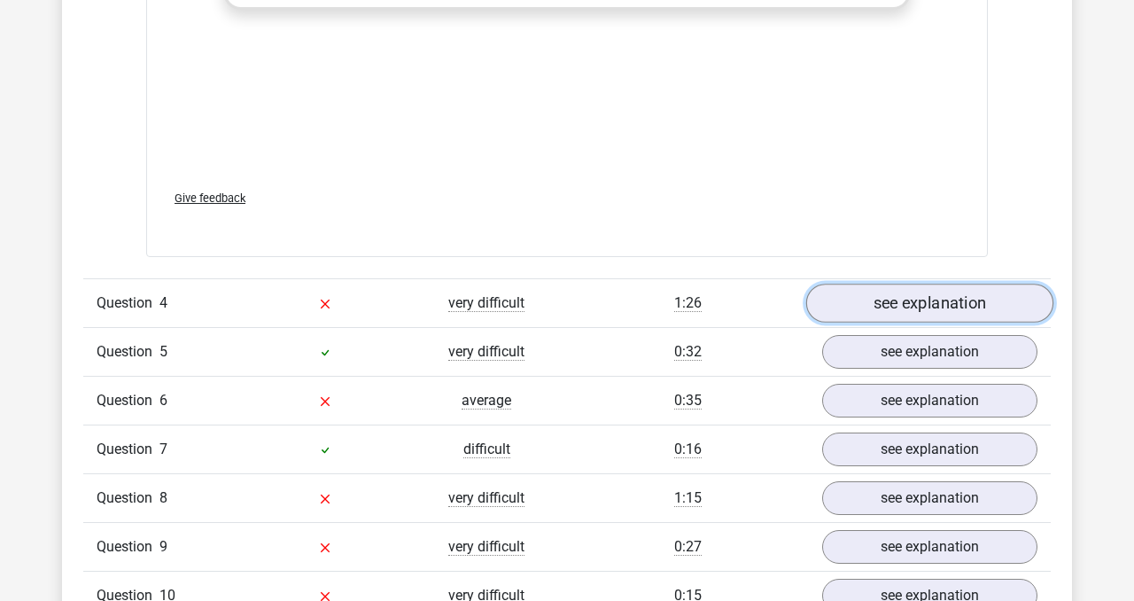
click at [870, 298] on link "see explanation" at bounding box center [930, 303] width 247 height 39
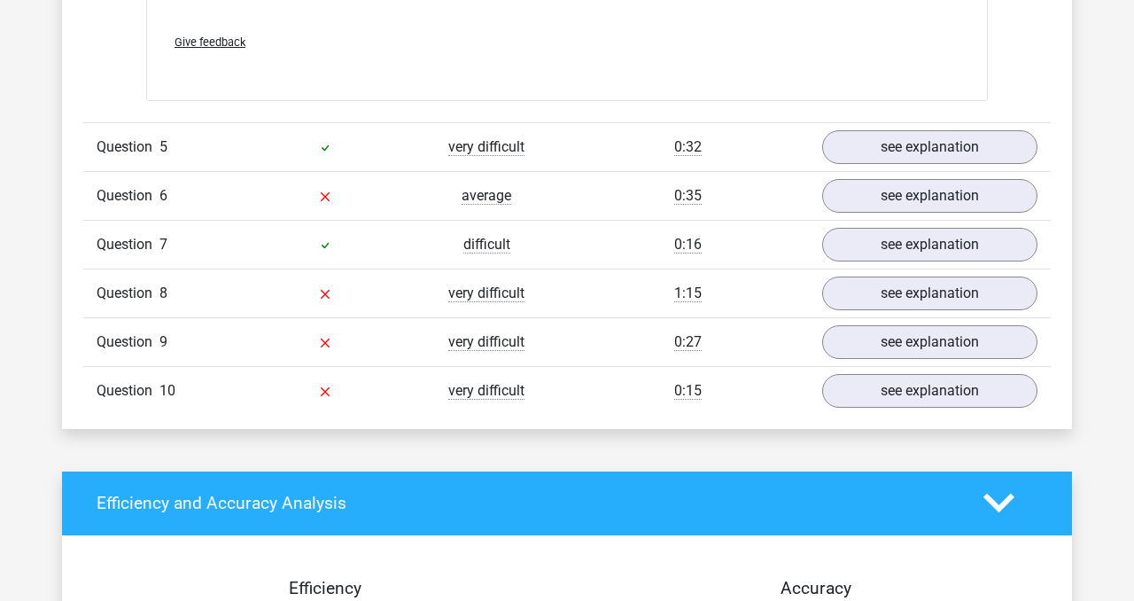
scroll to position [6191, 0]
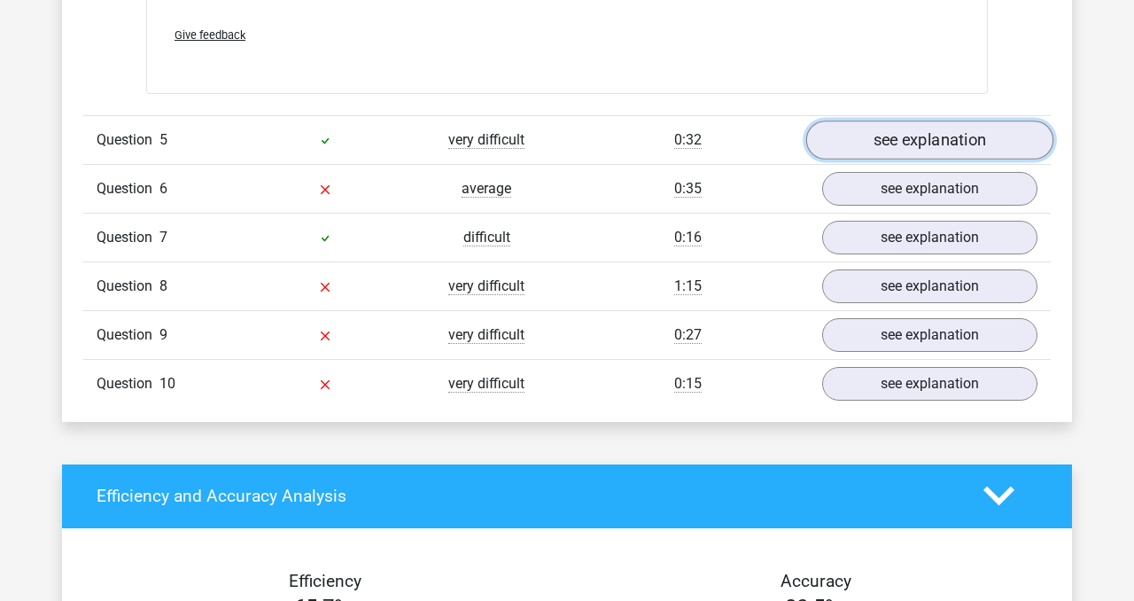
click at [882, 151] on link "see explanation" at bounding box center [930, 140] width 247 height 39
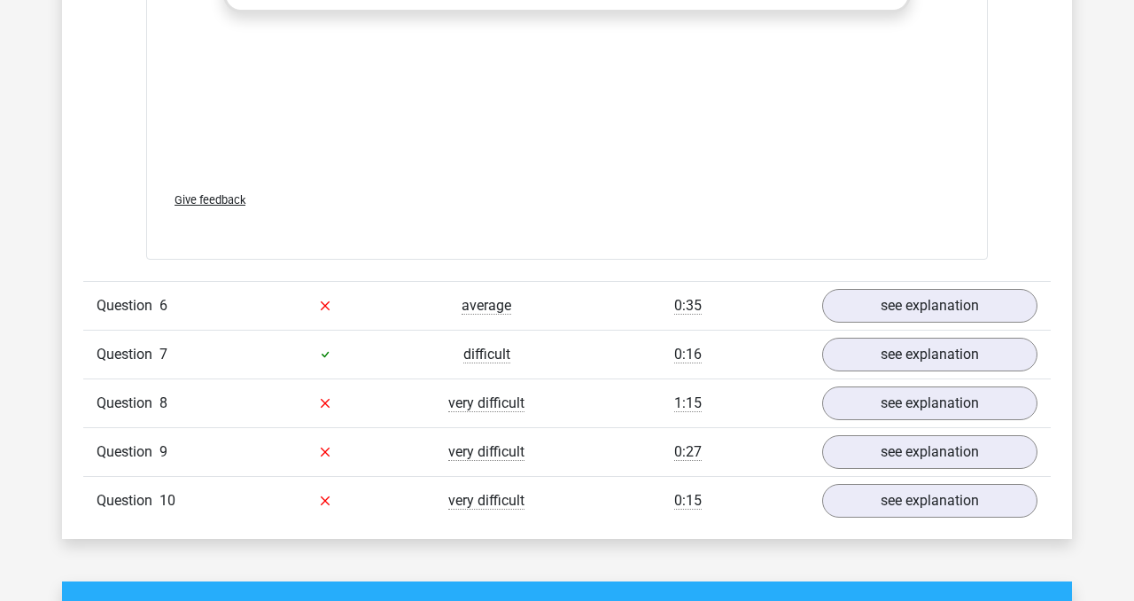
scroll to position [7670, 0]
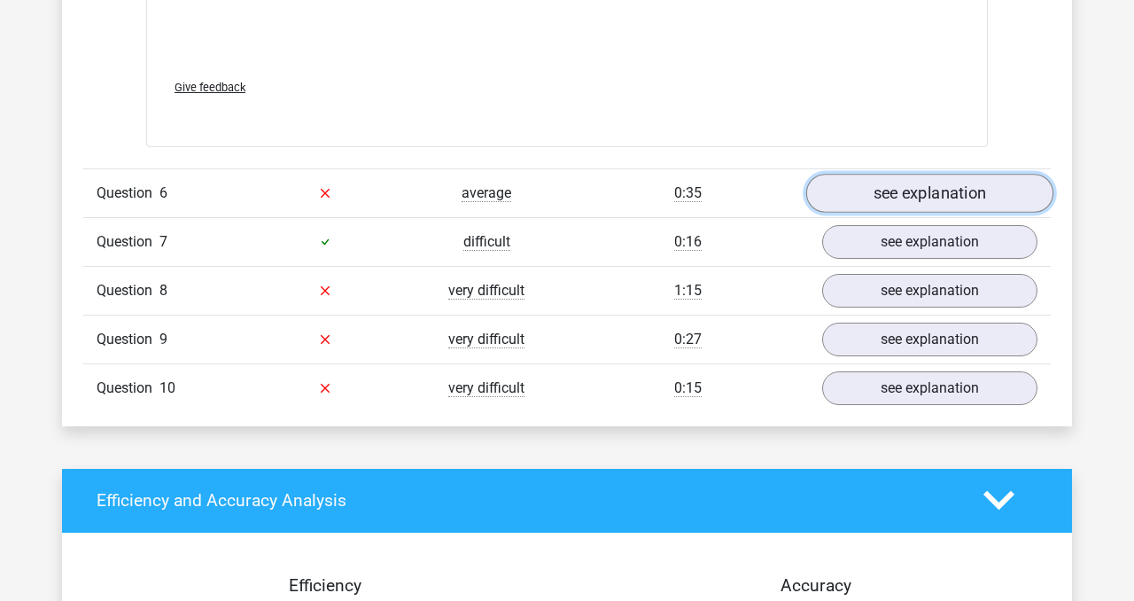
click at [883, 197] on link "see explanation" at bounding box center [930, 193] width 247 height 39
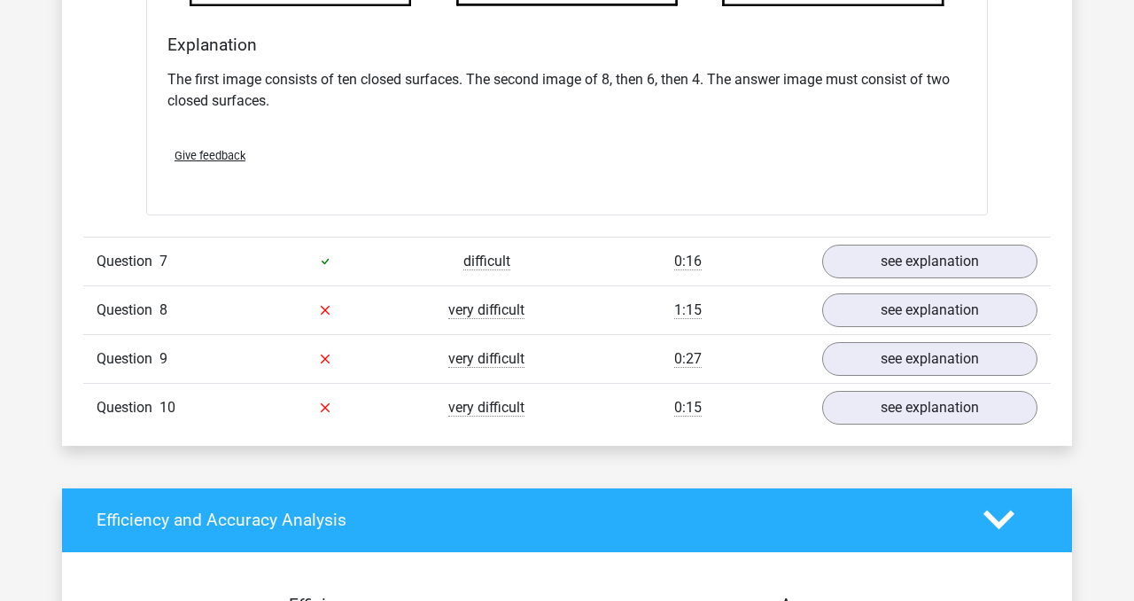
scroll to position [8665, 0]
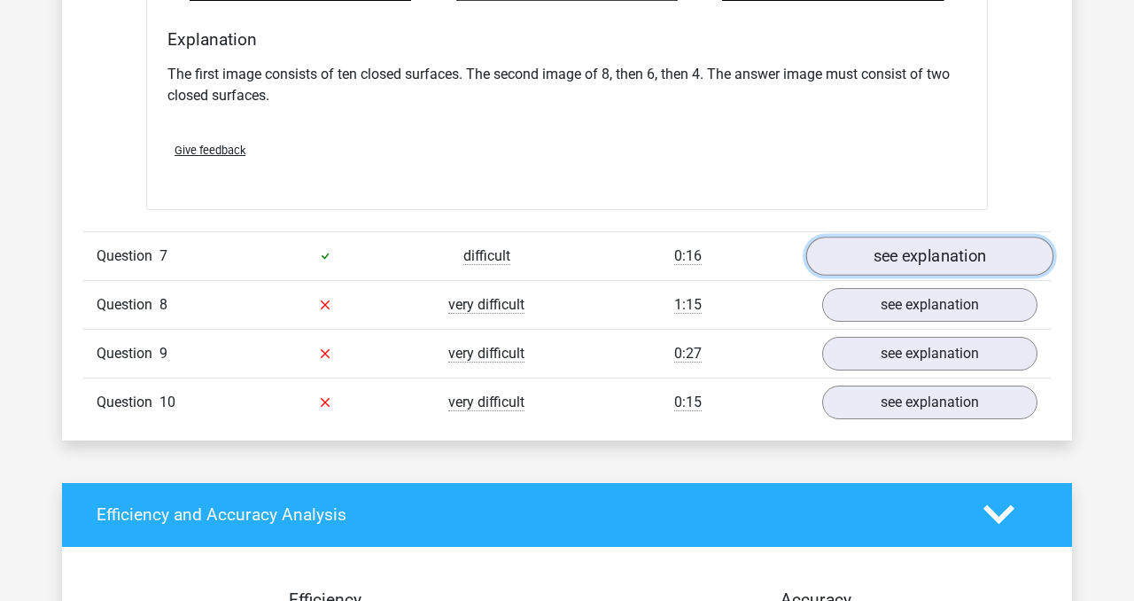
click at [869, 258] on link "see explanation" at bounding box center [930, 256] width 247 height 39
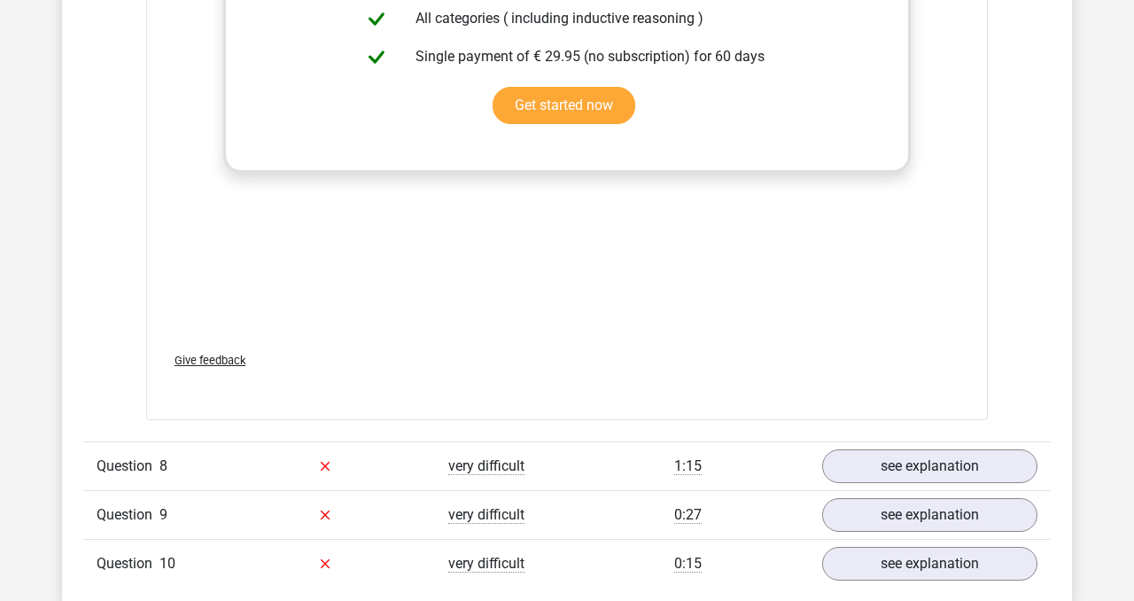
scroll to position [10086, 0]
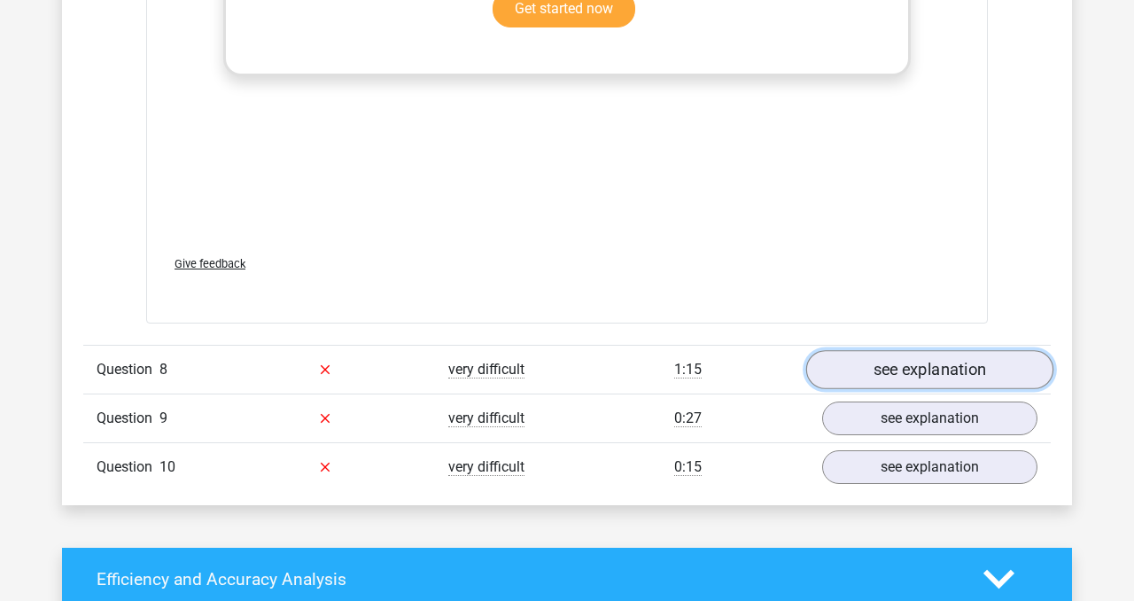
click at [886, 366] on link "see explanation" at bounding box center [930, 369] width 247 height 39
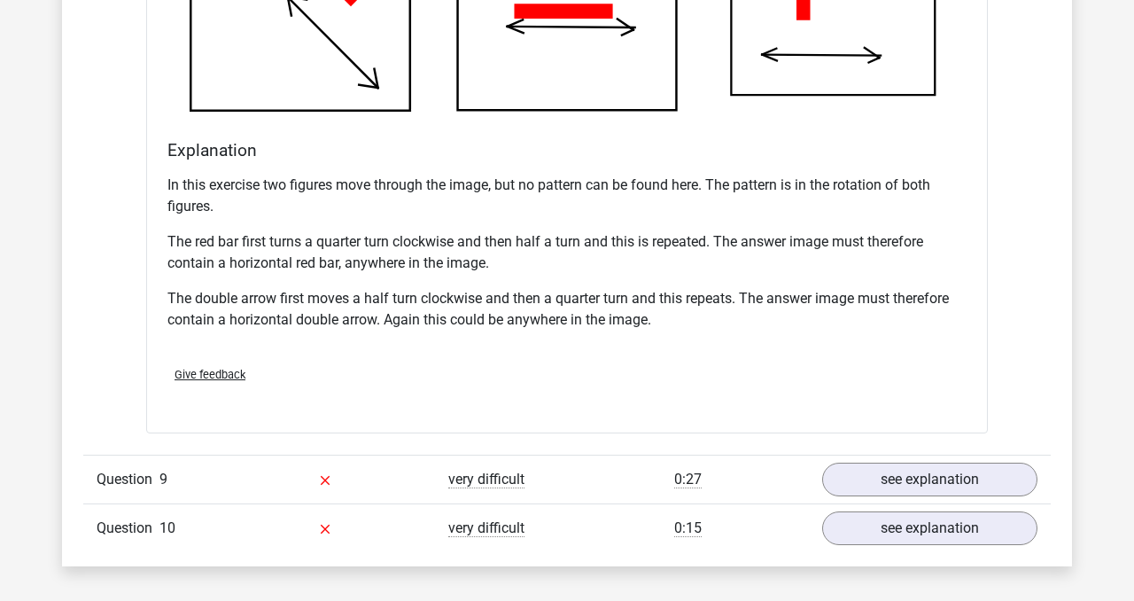
scroll to position [11245, 0]
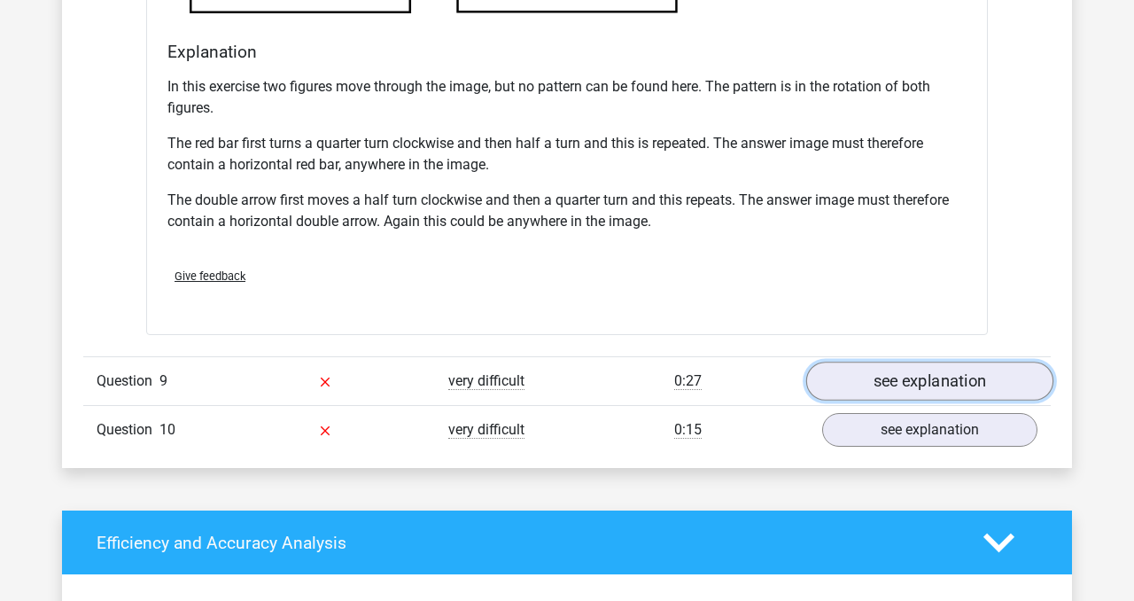
click at [883, 377] on link "see explanation" at bounding box center [930, 381] width 247 height 39
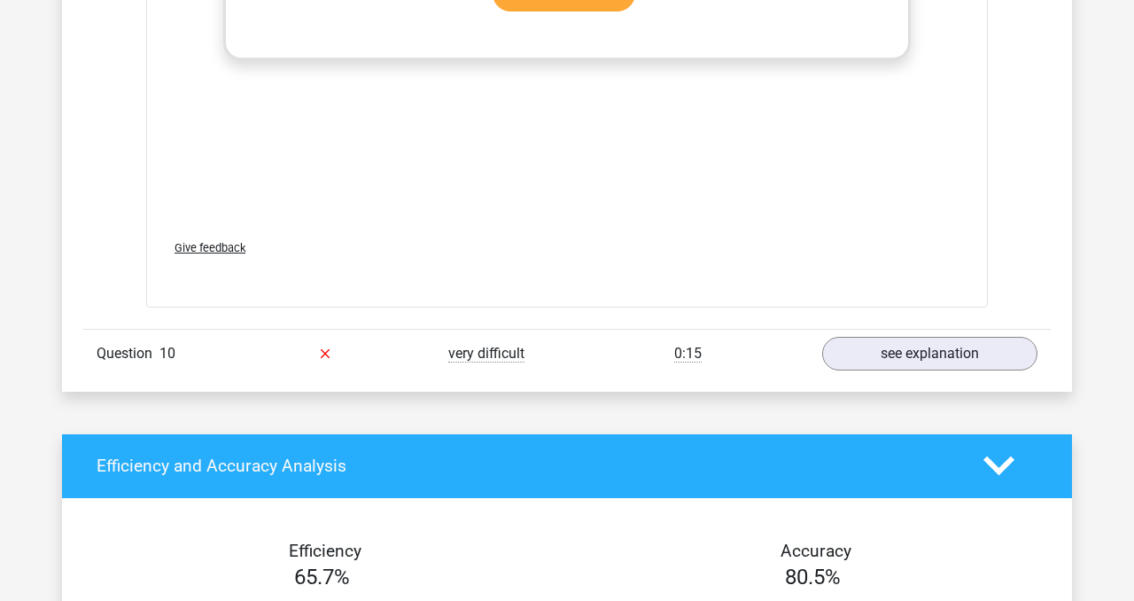
scroll to position [13028, 0]
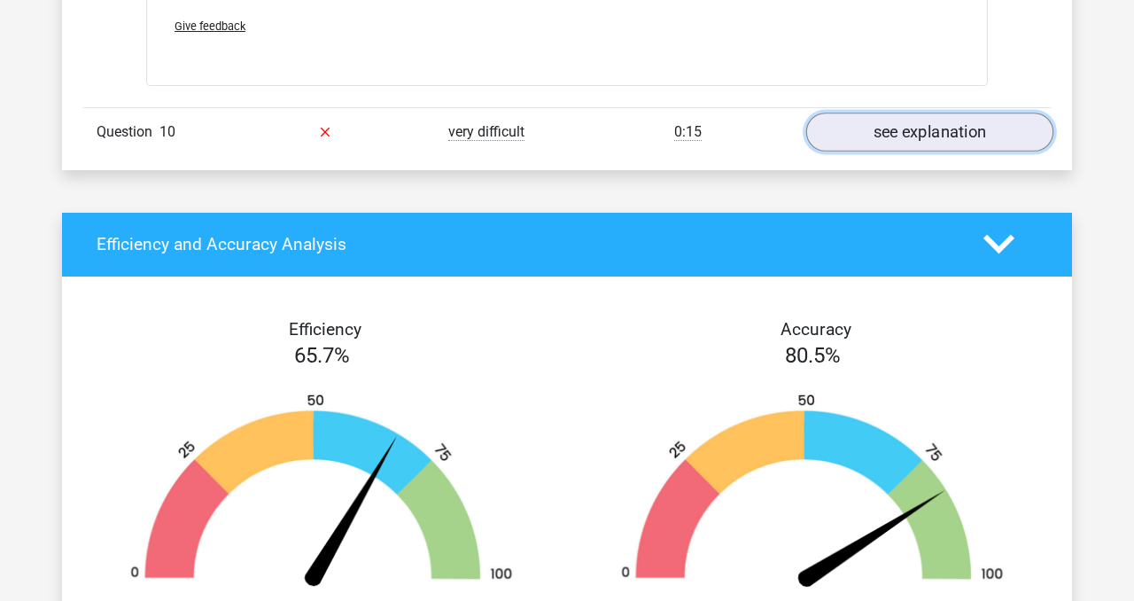
click at [900, 144] on link "see explanation" at bounding box center [930, 132] width 247 height 39
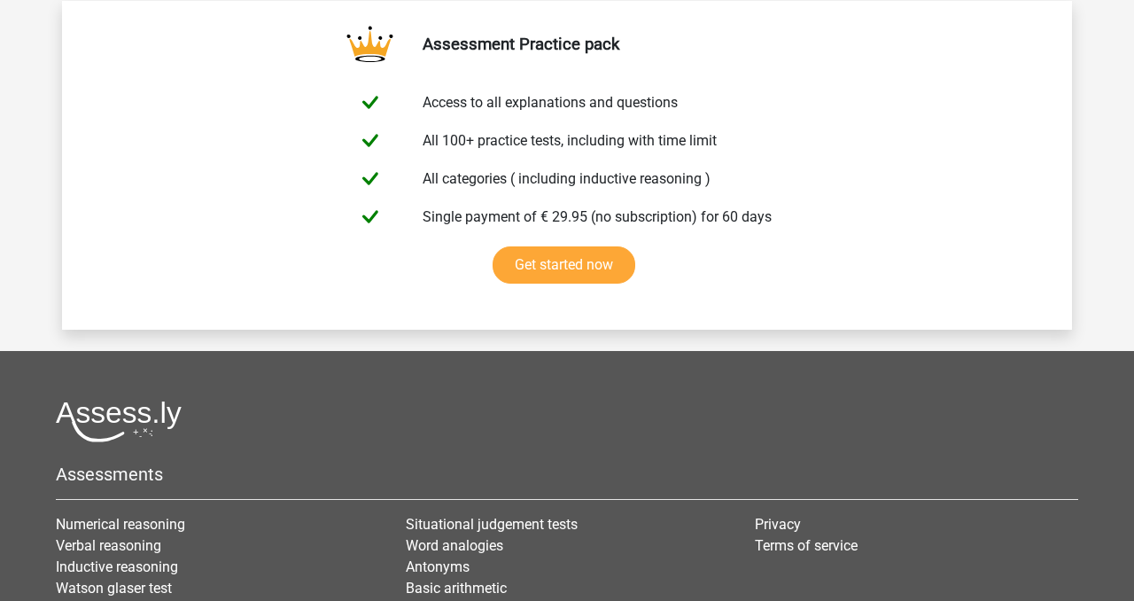
scroll to position [15694, 0]
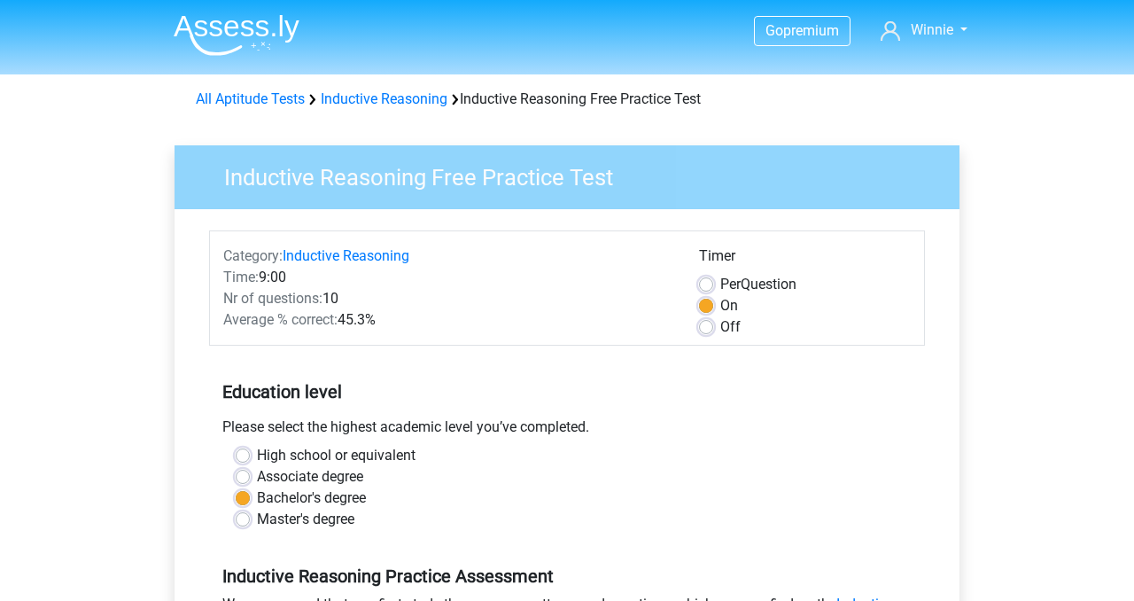
scroll to position [395, 0]
